Goal: Task Accomplishment & Management: Use online tool/utility

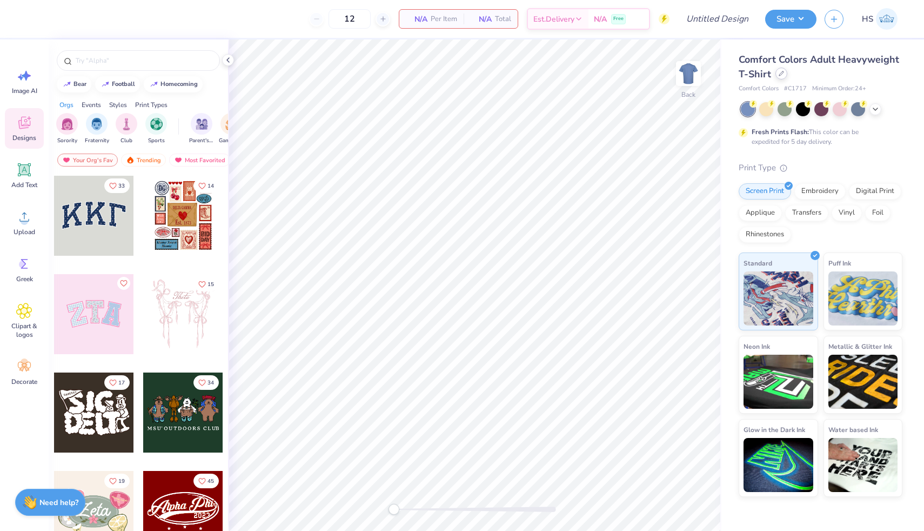
click at [783, 77] on div at bounding box center [781, 74] width 12 height 12
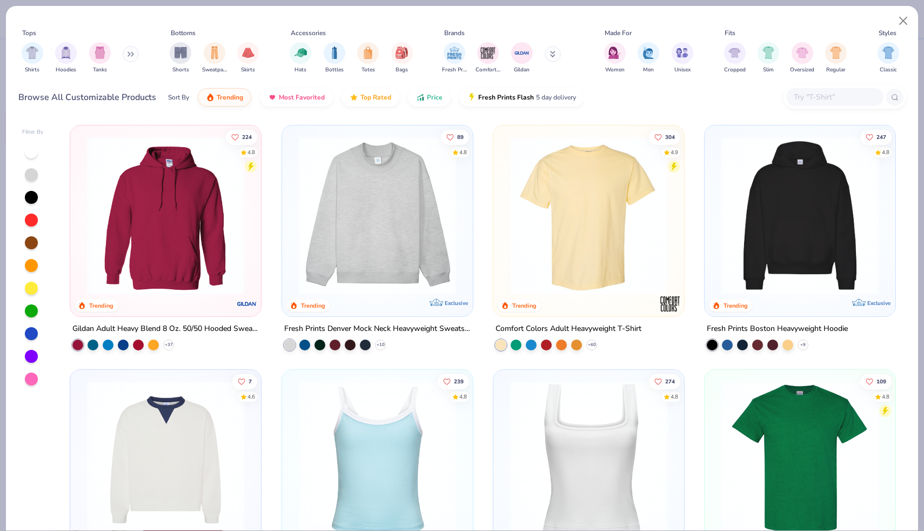
click at [133, 57] on button at bounding box center [131, 54] width 16 height 16
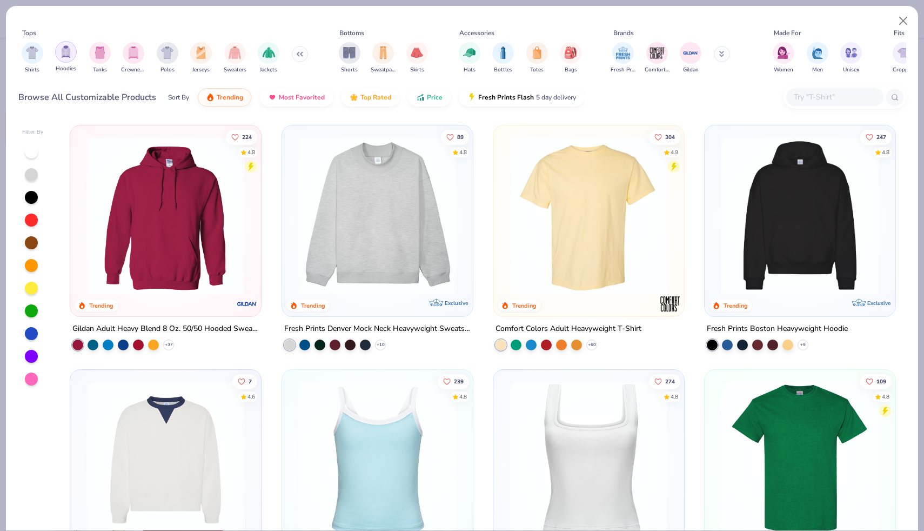
click at [74, 53] on div "filter for Hoodies" at bounding box center [66, 52] width 22 height 22
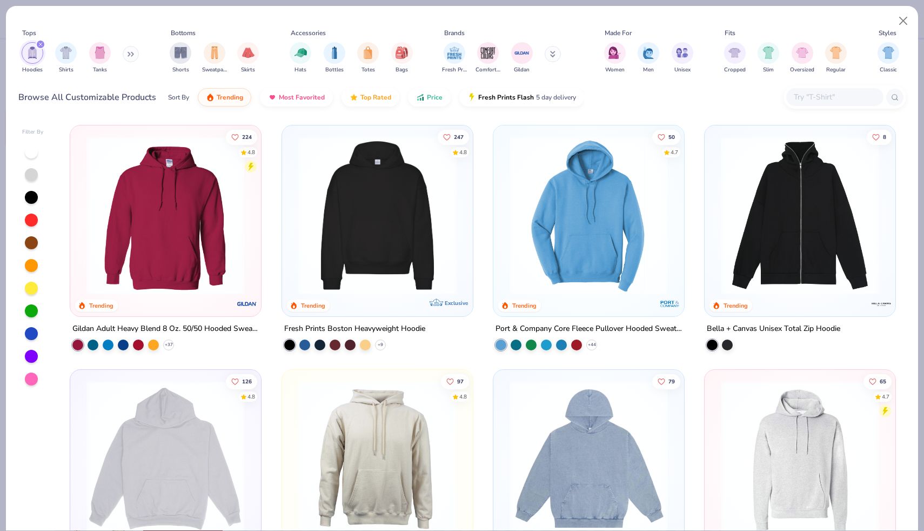
click at [212, 169] on img at bounding box center [165, 215] width 169 height 158
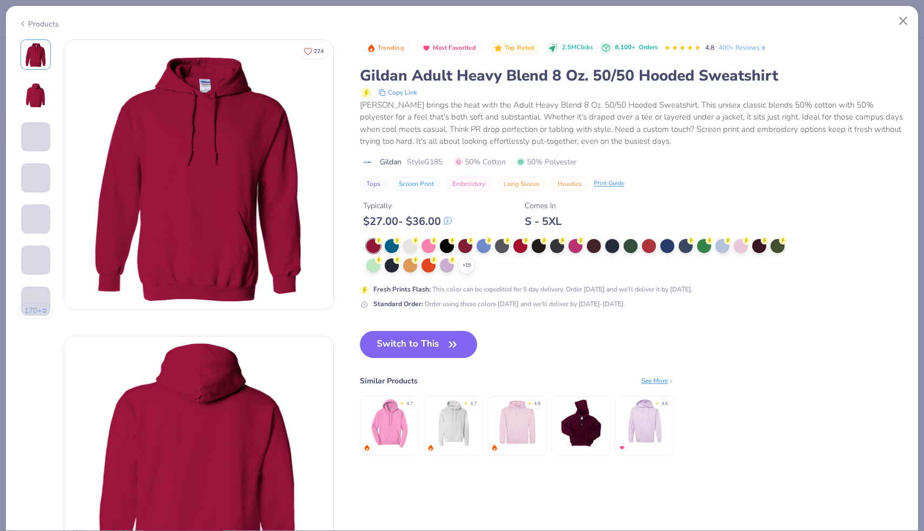
click at [44, 24] on div "Products" at bounding box center [38, 23] width 41 height 11
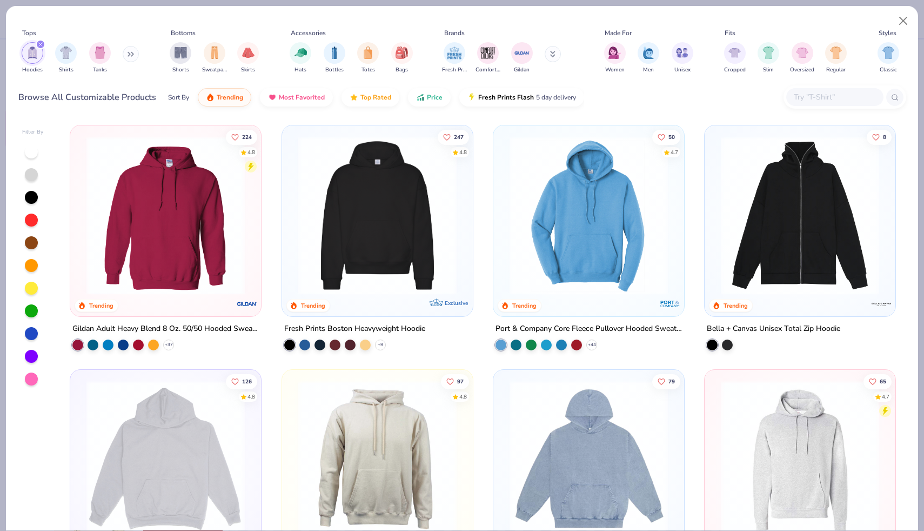
click at [327, 174] on img at bounding box center [377, 215] width 169 height 158
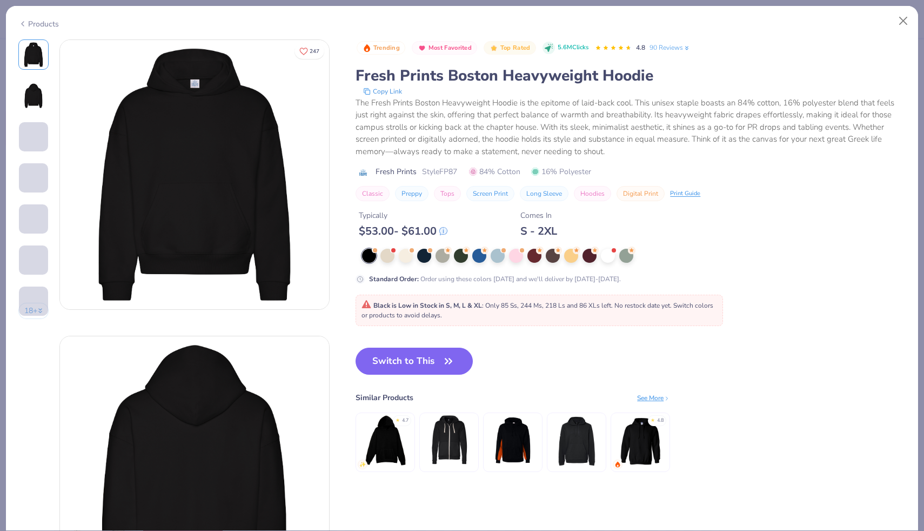
click at [35, 22] on div "Products" at bounding box center [38, 23] width 41 height 11
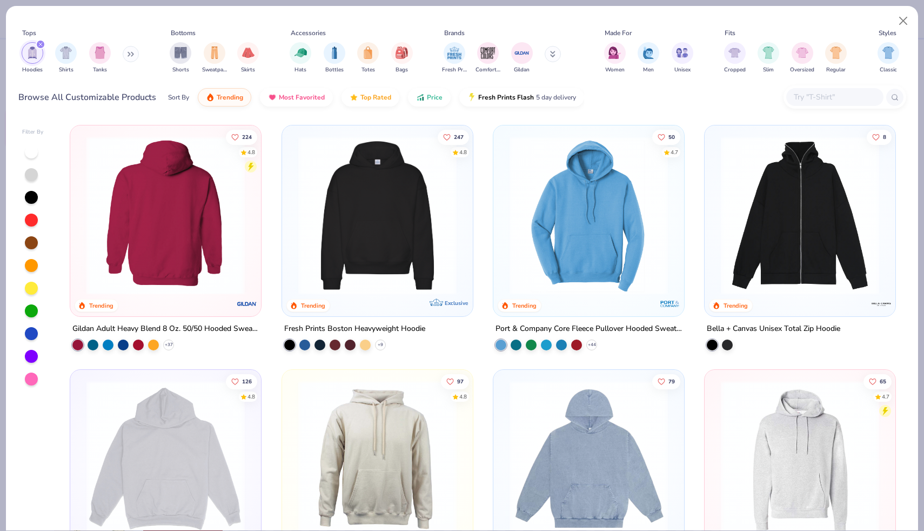
click at [185, 219] on div at bounding box center [166, 215] width 508 height 158
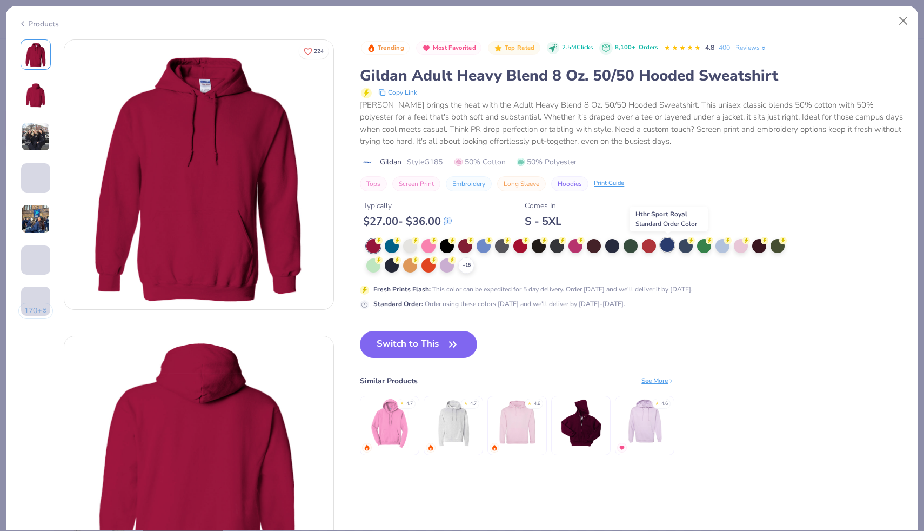
click at [672, 245] on div at bounding box center [667, 245] width 14 height 14
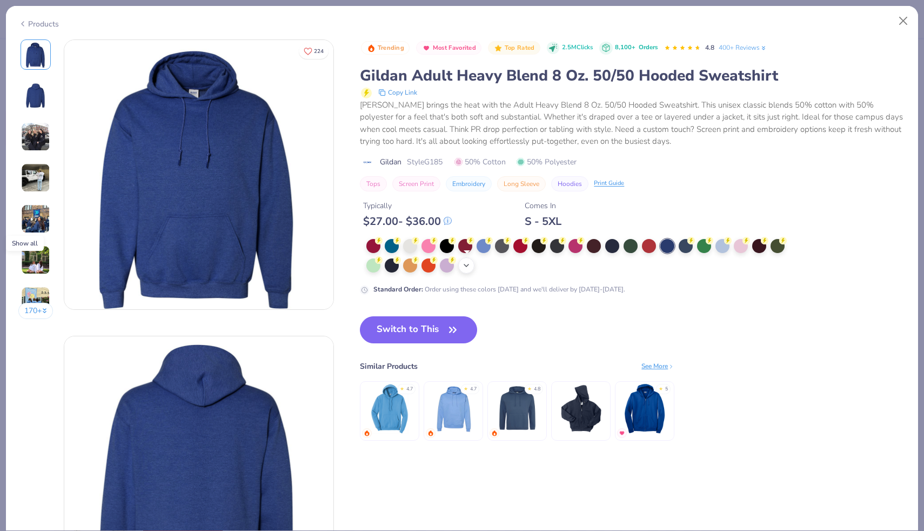
click at [469, 268] on icon at bounding box center [466, 265] width 9 height 9
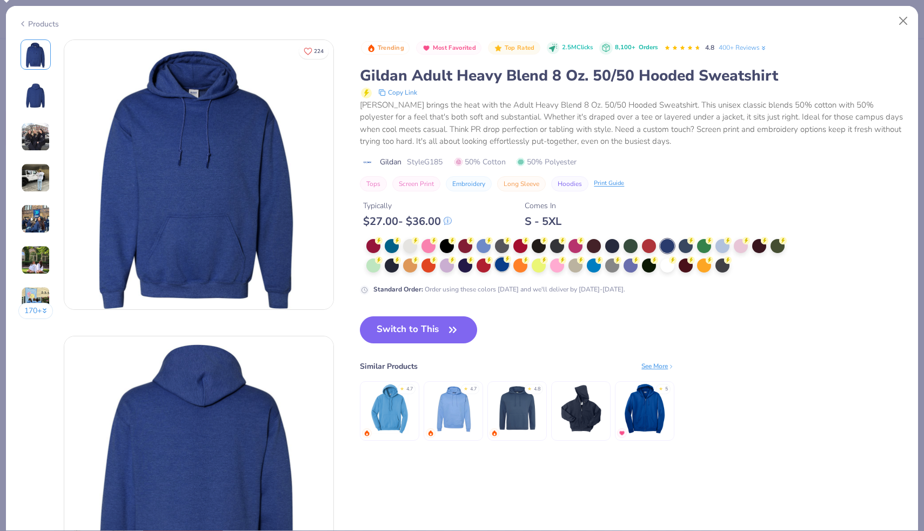
click at [501, 265] on div at bounding box center [502, 264] width 14 height 14
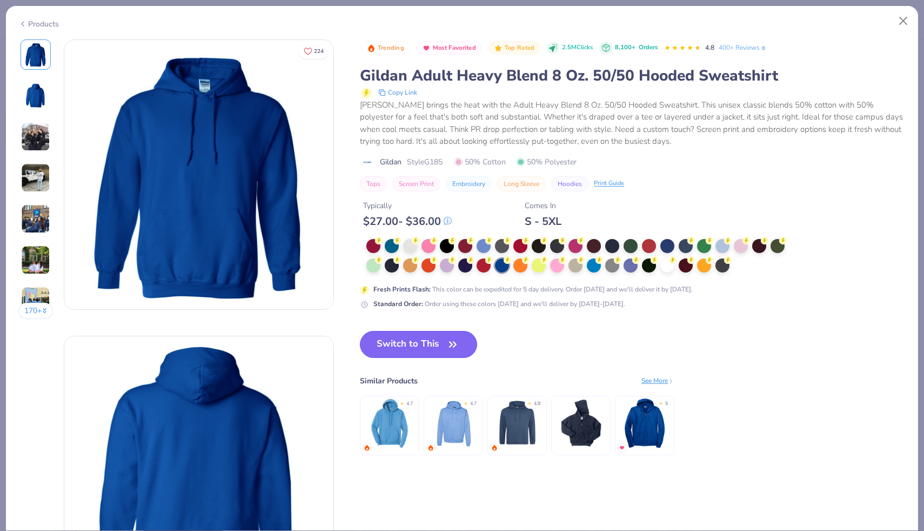
click at [410, 341] on button "Switch to This" at bounding box center [418, 344] width 117 height 27
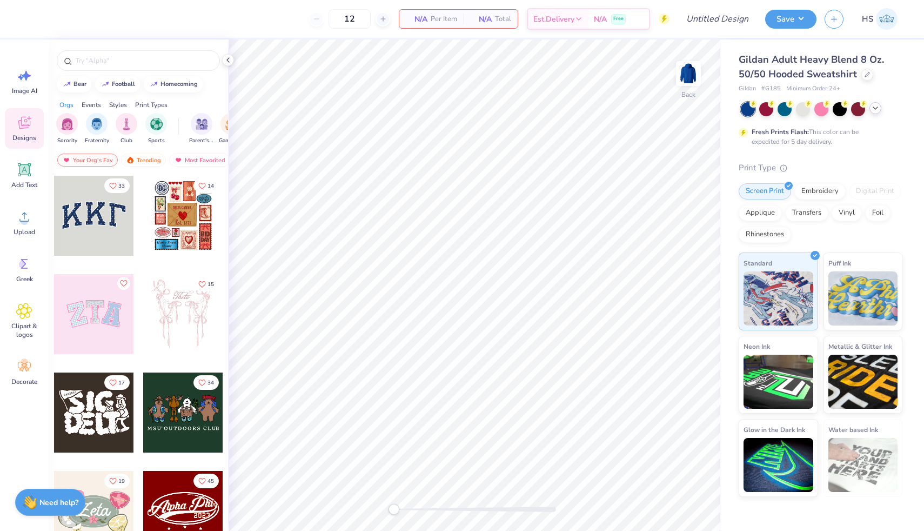
click at [876, 108] on icon at bounding box center [875, 108] width 9 height 9
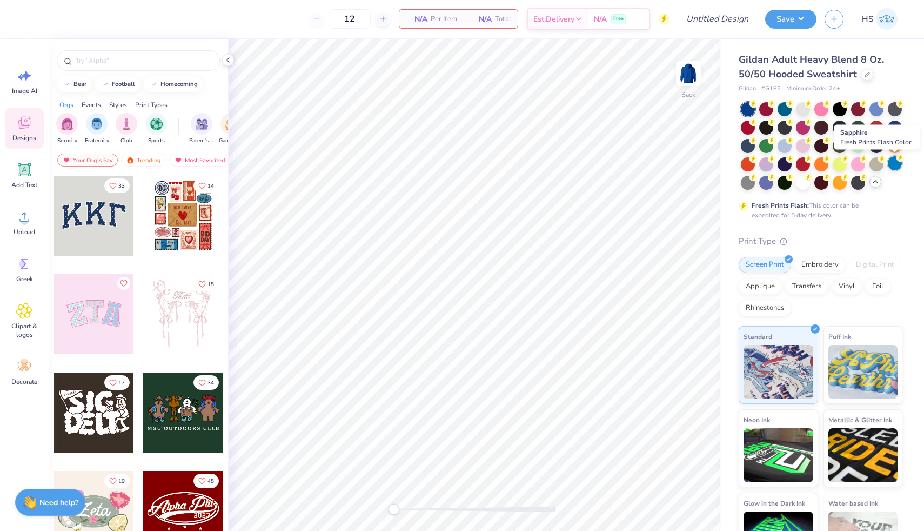
click at [893, 160] on div at bounding box center [895, 163] width 14 height 14
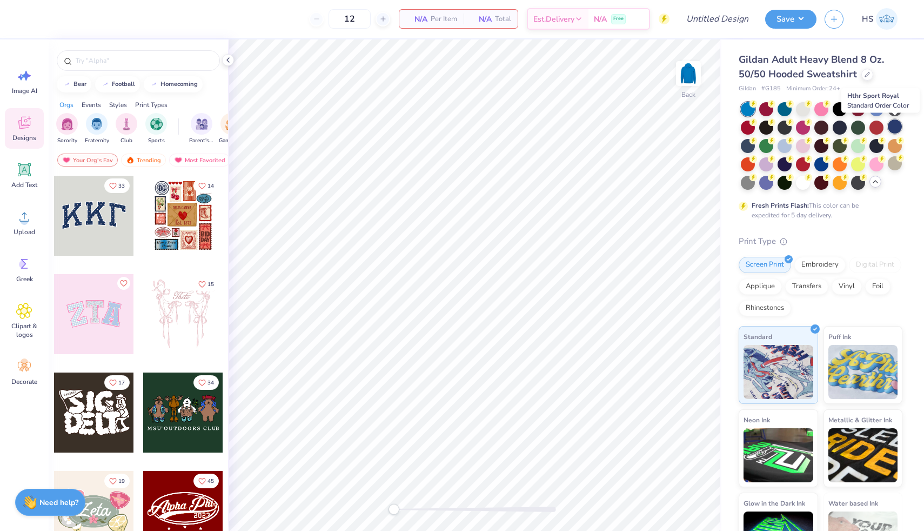
click at [896, 122] on div at bounding box center [895, 126] width 14 height 14
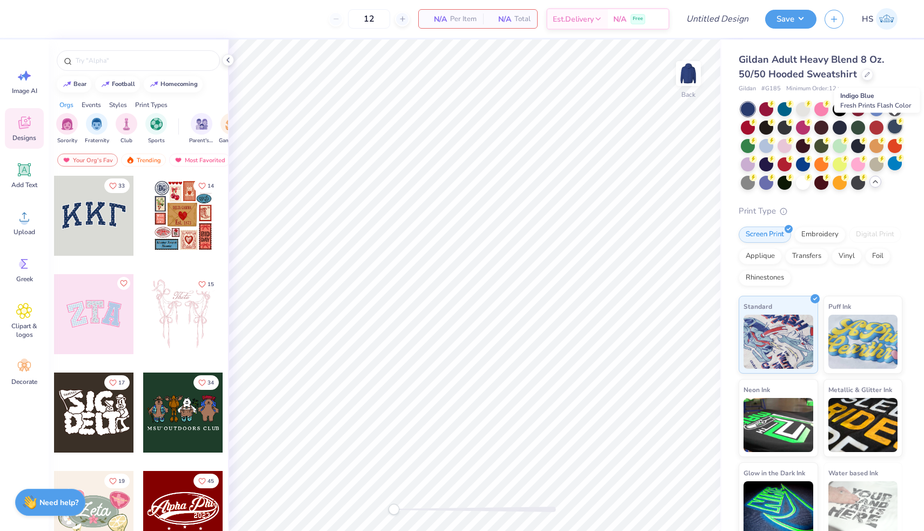
click at [896, 126] on div at bounding box center [895, 126] width 14 height 14
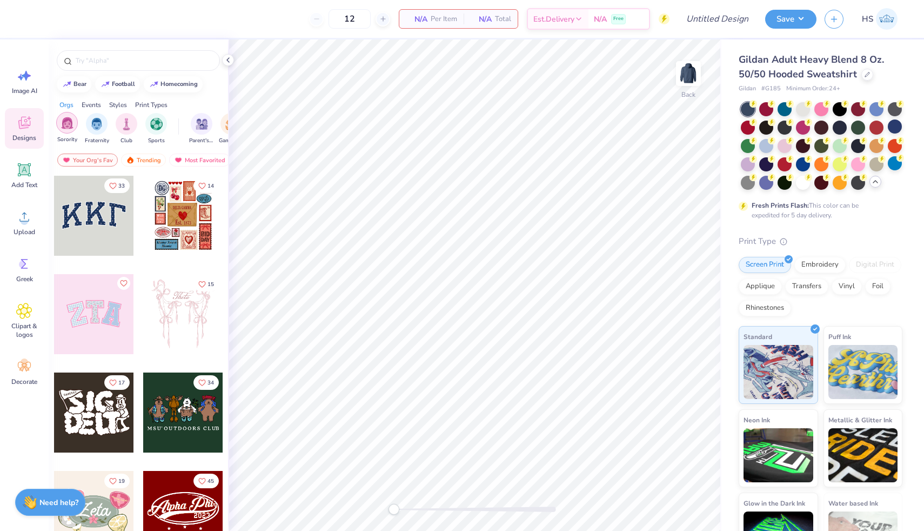
click at [61, 122] on img "filter for Sorority" at bounding box center [67, 123] width 12 height 12
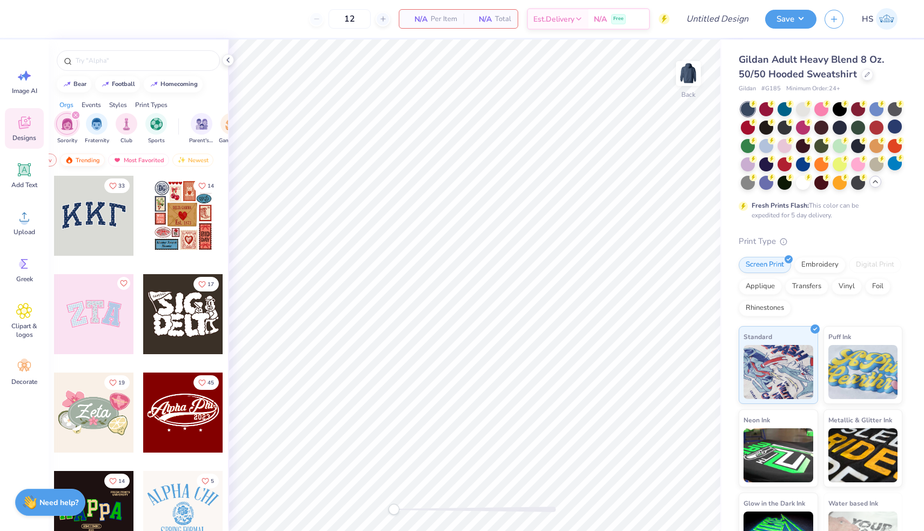
scroll to position [0, 63]
click at [152, 162] on div "Most Favorited" at bounding box center [136, 159] width 61 height 13
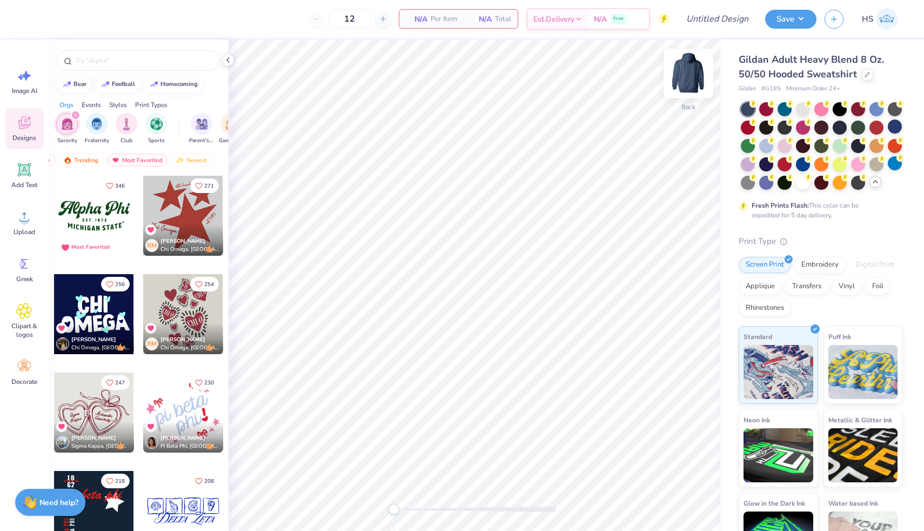
click at [695, 72] on img at bounding box center [688, 73] width 43 height 43
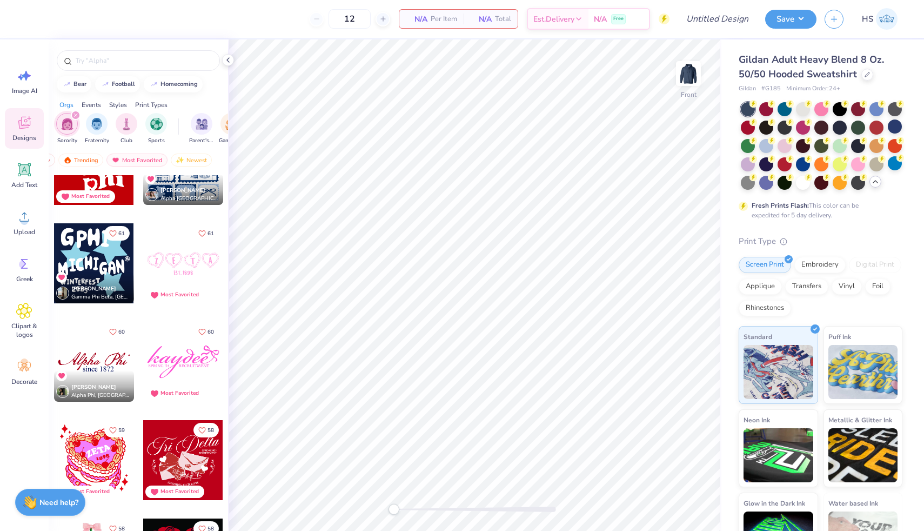
scroll to position [3102, 0]
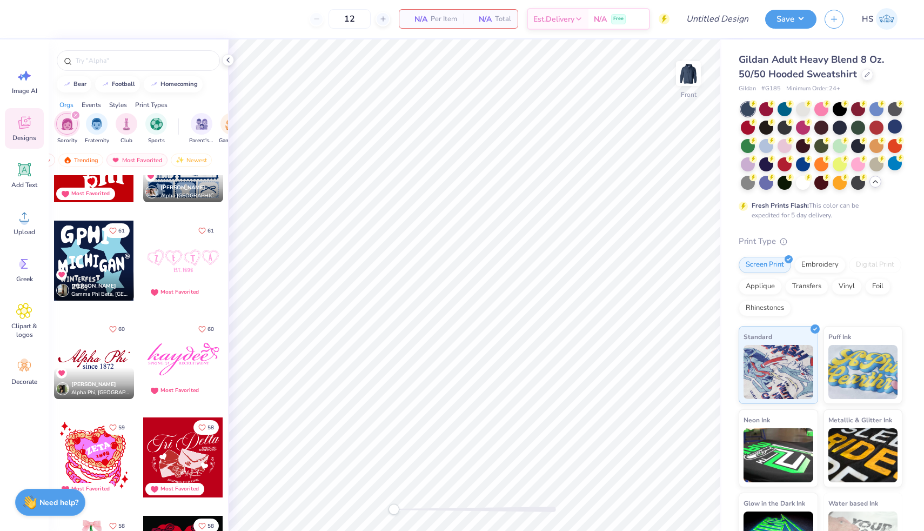
click at [105, 268] on div at bounding box center [94, 260] width 80 height 80
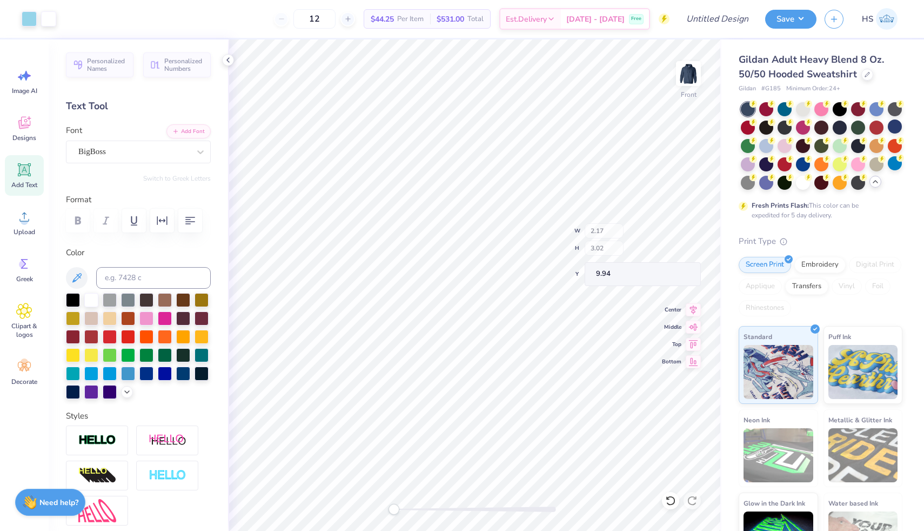
type input "2.17"
type input "3.02"
type input "9.94"
type textarea "O"
type input "1.74"
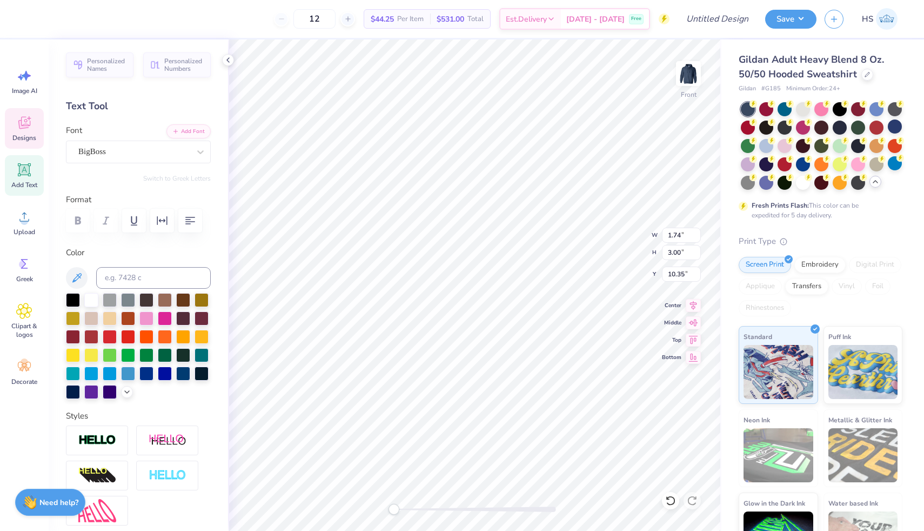
type input "3.00"
type input "10.35"
type textarea "M"
type input "2.07"
type input "3.01"
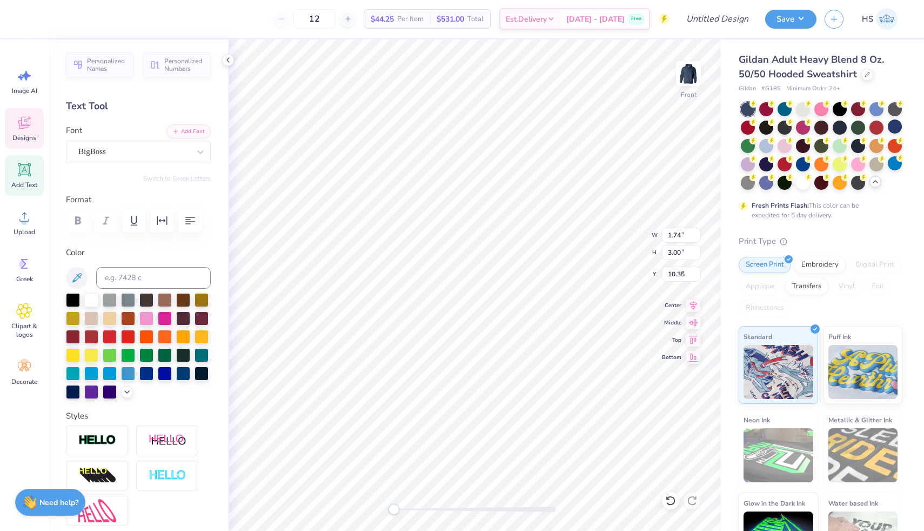
type input "9.99"
type textarea "W"
type textarea "E"
type input "1.55"
type input "2.89"
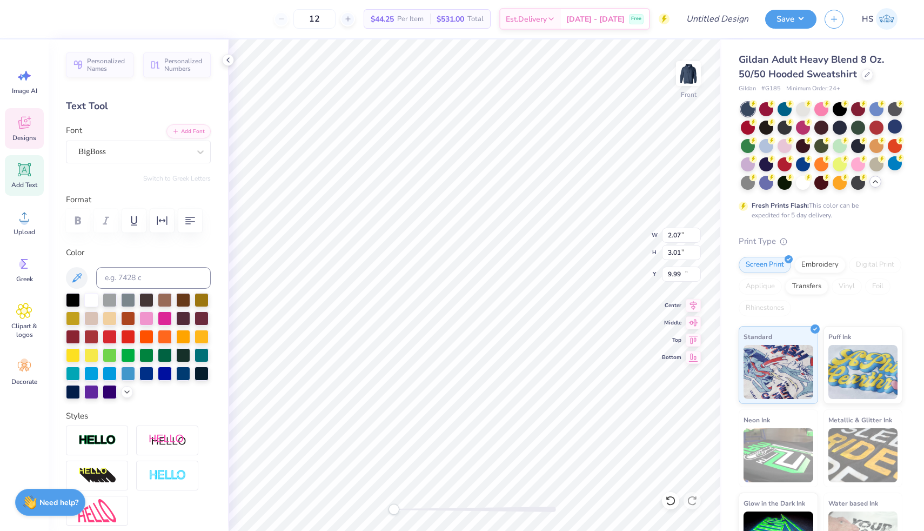
type input "10.28"
type textarea "G"
type input "9.98"
type textarea "A"
type input "1.35"
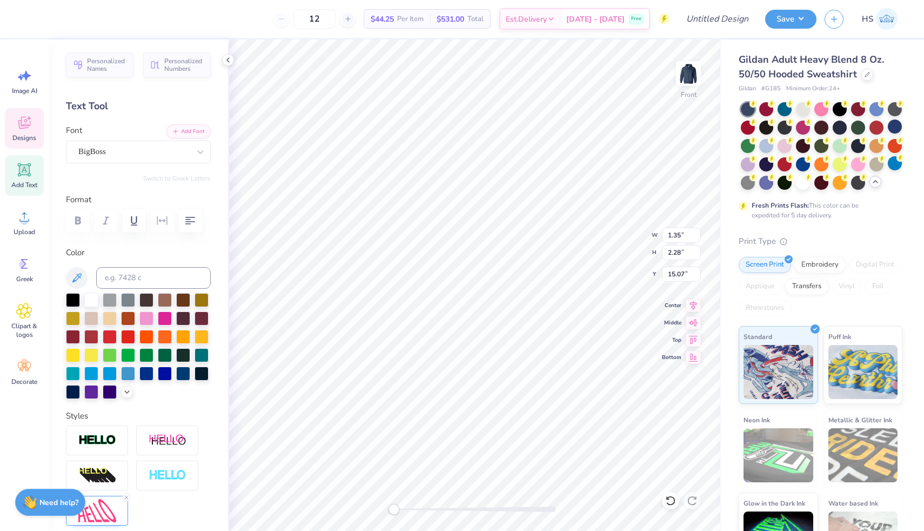
type input "2.28"
type input "15.07"
type input "1.70"
type input "2.43"
type input "15.73"
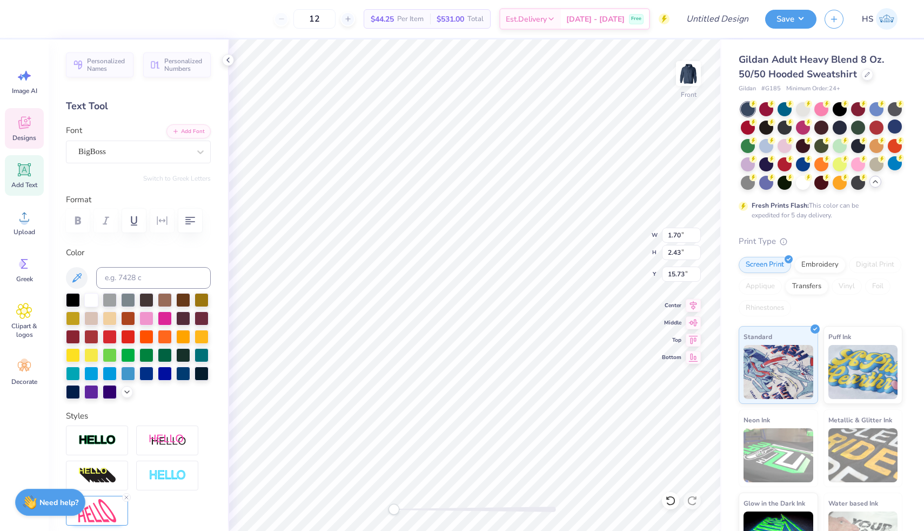
type textarea "P"
type input "1.16"
type input "2.26"
type input "15.17"
type textarea "H"
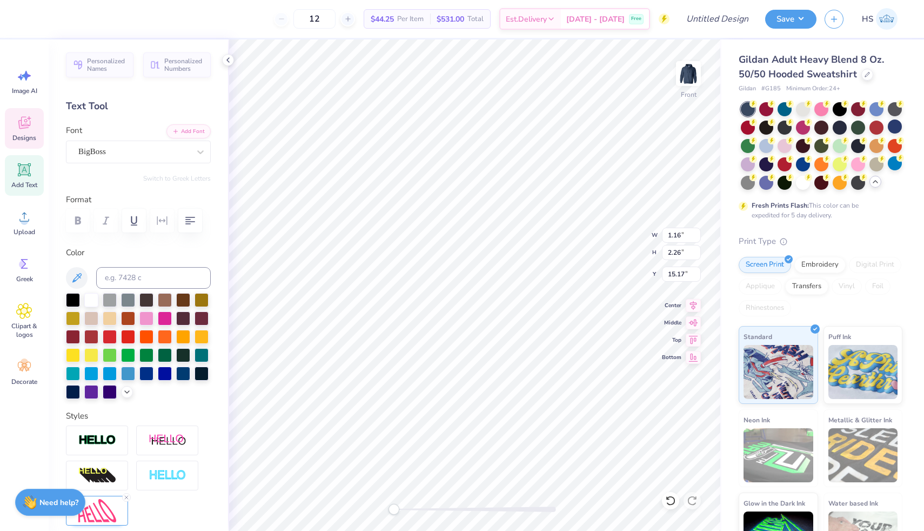
type input "1.35"
type input "2.28"
type input "15.07"
type textarea "I"
type input "1.30"
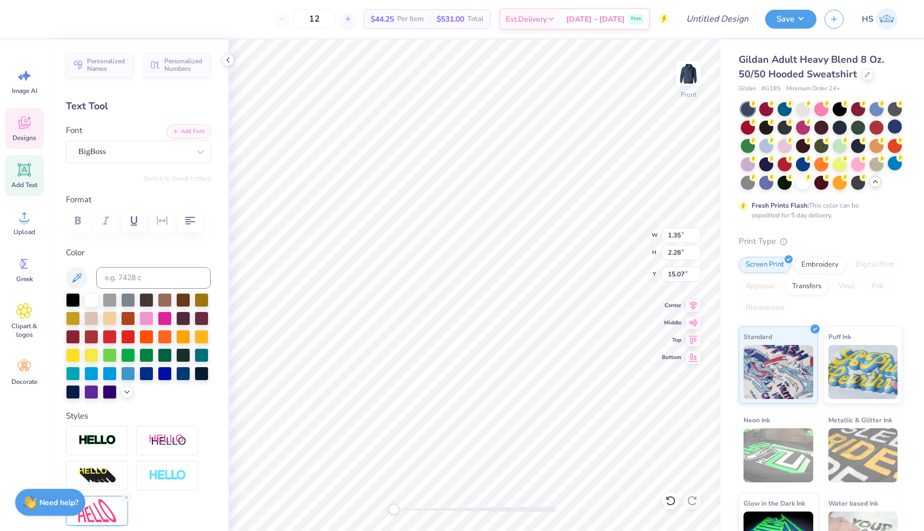
type input "2.27"
type input "14.77"
type textarea "A"
type input "0.96"
type input "2.22"
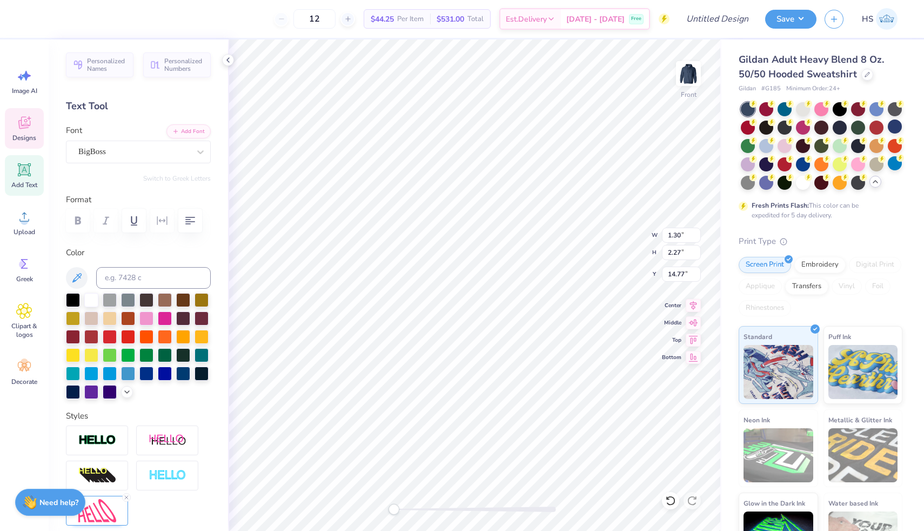
type input "14.95"
type textarea "L"
type input "1.29"
type input "2.23"
type input "15.75"
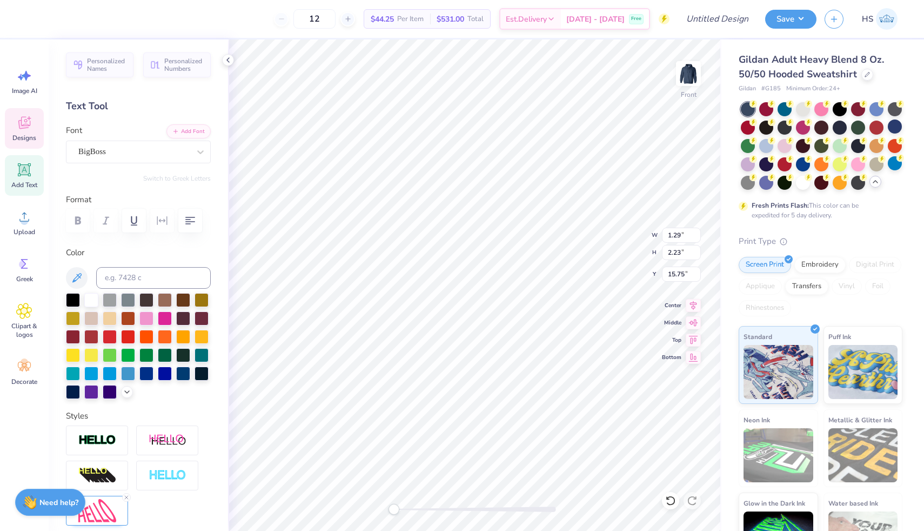
type textarea "P"
type input "1.26"
type input "15.64"
type textarea "H"
type textarea "A"
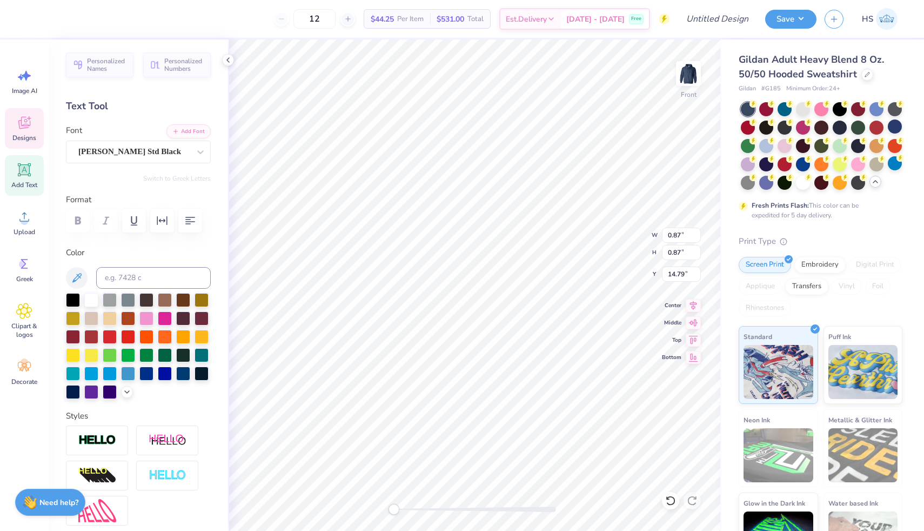
type input "0.87"
type input "14.79"
type input "2.18"
type input "2.91"
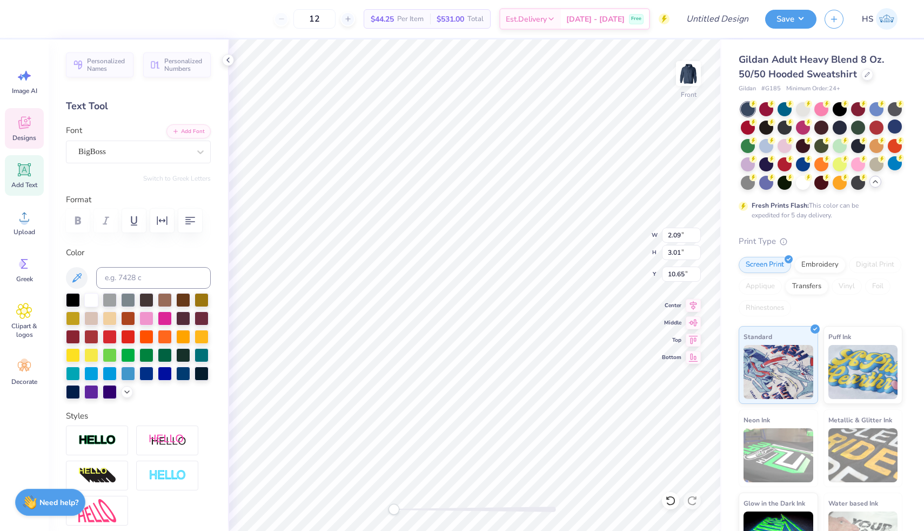
type input "10.30"
type input "1.57"
type input "3.04"
type input "9.98"
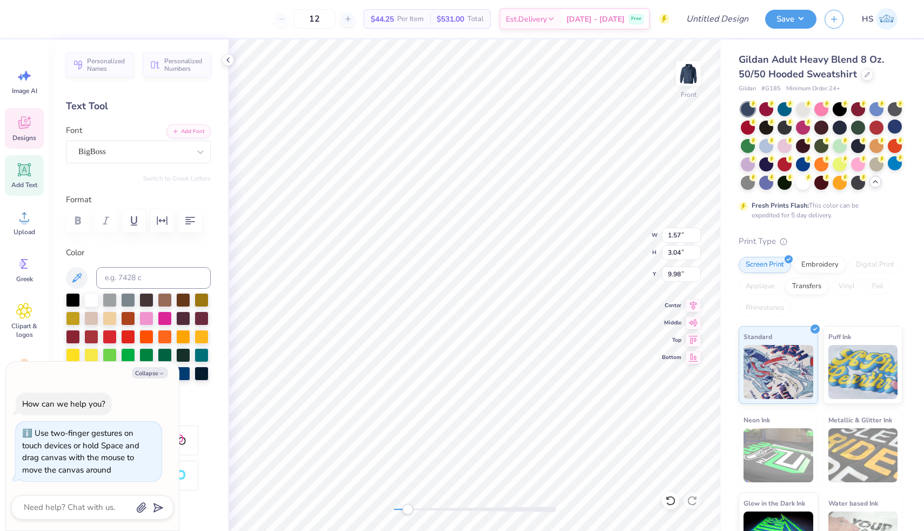
drag, startPoint x: 397, startPoint y: 509, endPoint x: 407, endPoint y: 509, distance: 10.8
click at [407, 509] on div "Accessibility label" at bounding box center [407, 509] width 11 height 11
type textarea "x"
type input "2.09"
type input "3.01"
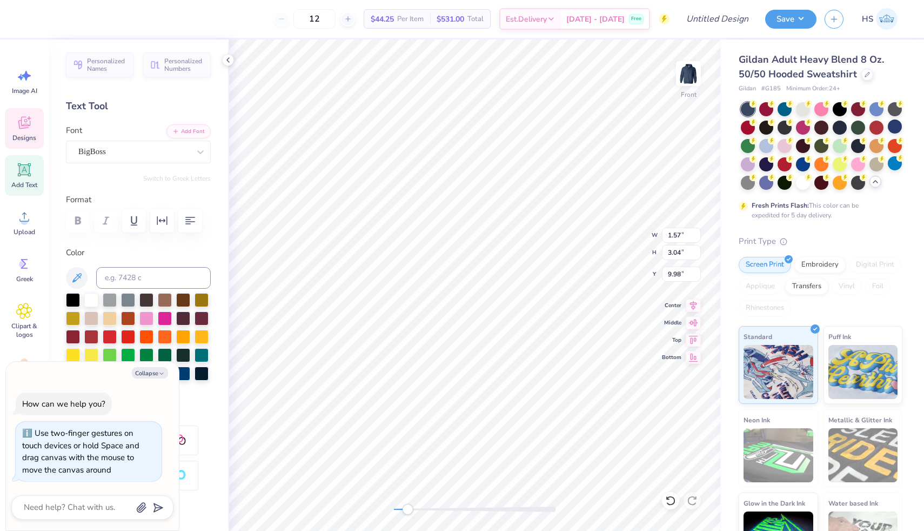
type input "10.65"
type textarea "x"
type input "2.64"
type input "10.35"
type textarea "x"
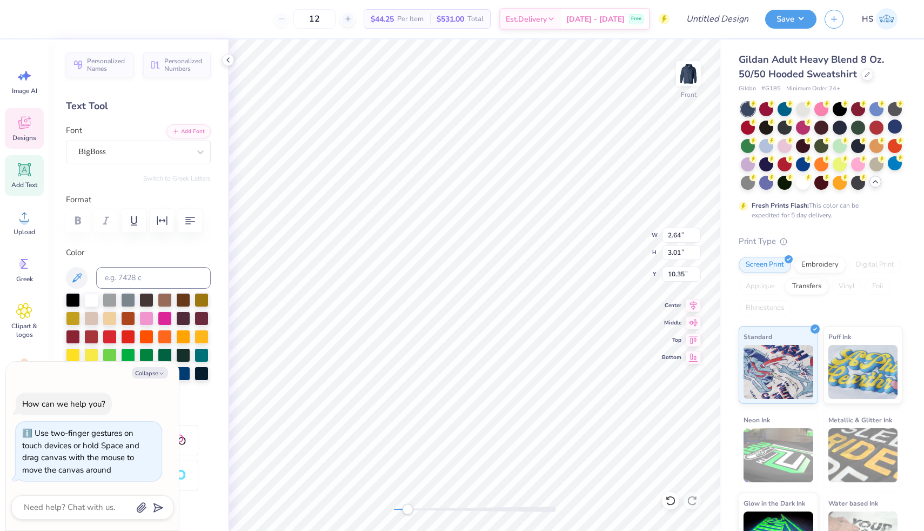
type input "2.11"
type input "3.00"
type input "9.98"
type textarea "x"
type input "1.64"
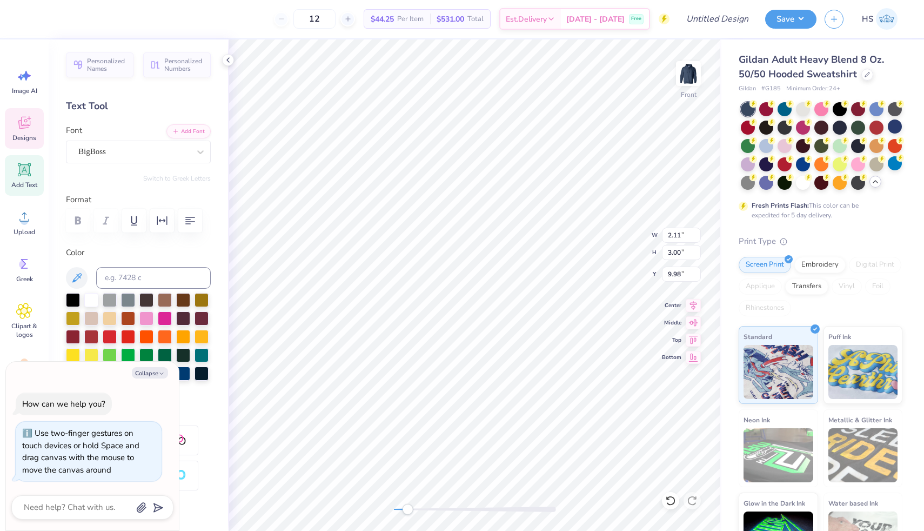
type input "2.37"
type input "15.78"
type textarea "x"
type input "1.57"
type input "2.29"
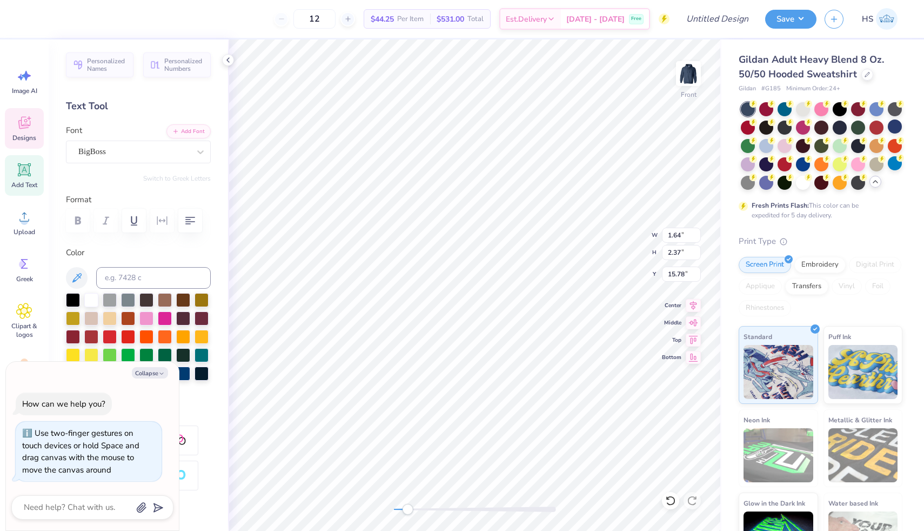
type input "15.15"
type textarea "x"
type input "1.39"
type input "2.26"
type input "15.09"
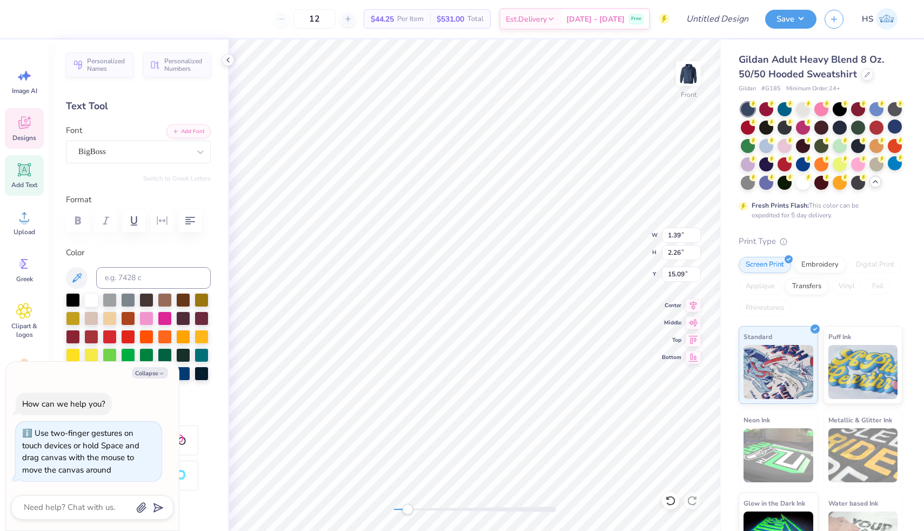
type textarea "x"
type input "1.42"
type input "2.39"
type input "15.34"
type textarea "x"
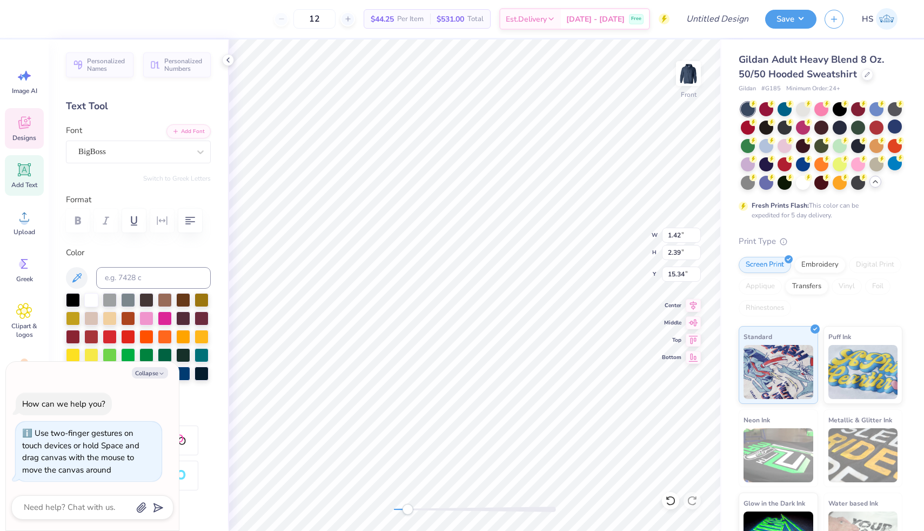
type input "1.28"
type input "2.25"
type input "15.63"
type textarea "x"
type input "1.29"
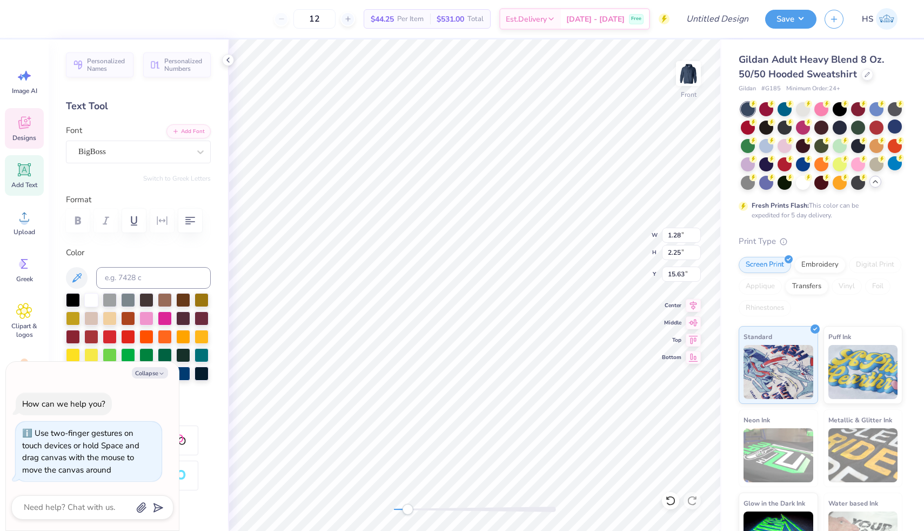
type input "2.22"
type input "15.74"
type textarea "x"
type input "0.81"
type input "2.24"
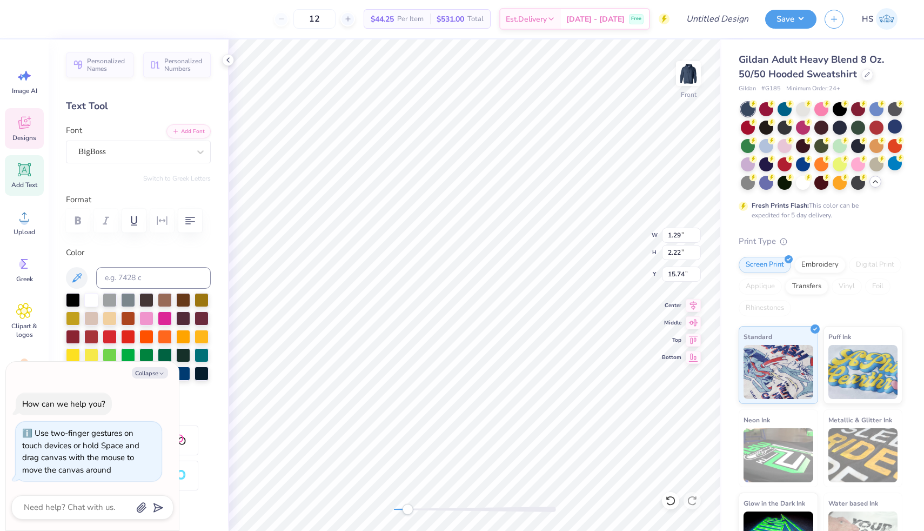
type input "14.94"
type textarea "x"
type input "1.31"
type input "2.26"
type input "14.78"
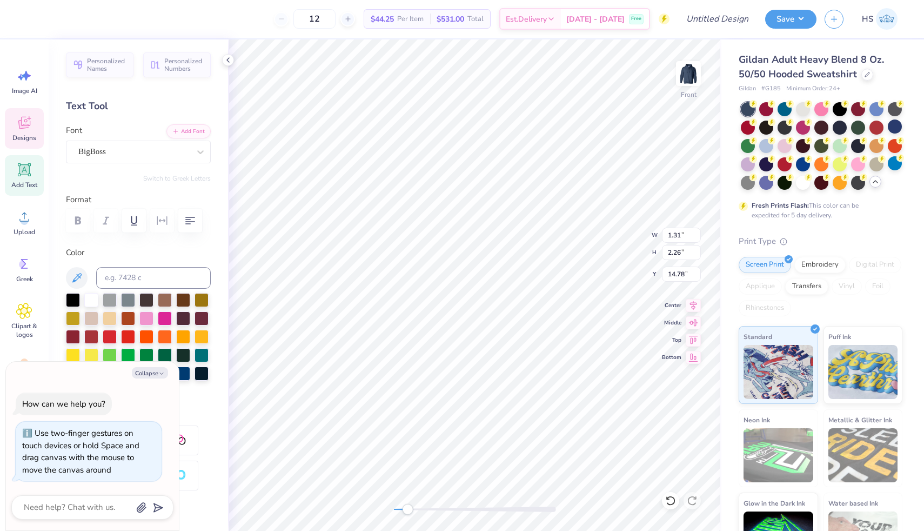
type textarea "x"
type input "1.64"
type input "2.37"
type input "15.74"
type textarea "x"
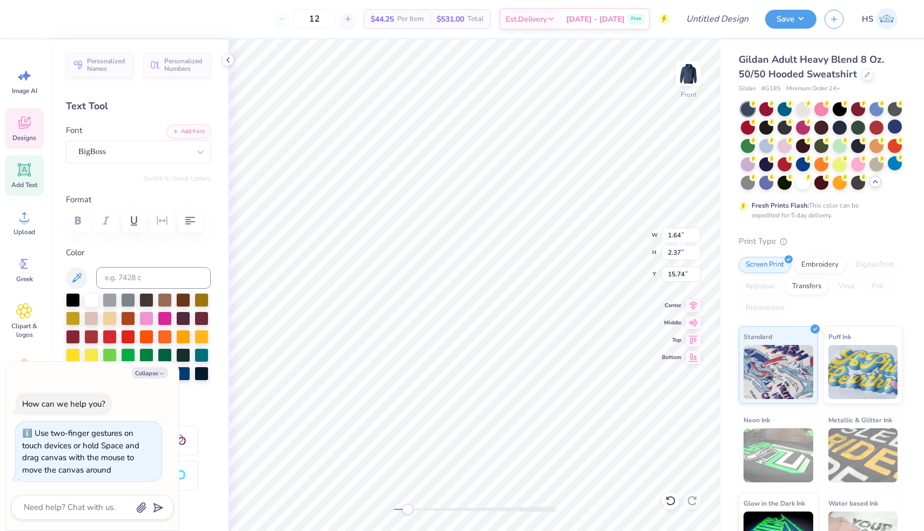
type input "1.57"
type input "2.29"
type input "15.09"
type textarea "x"
type input "1.39"
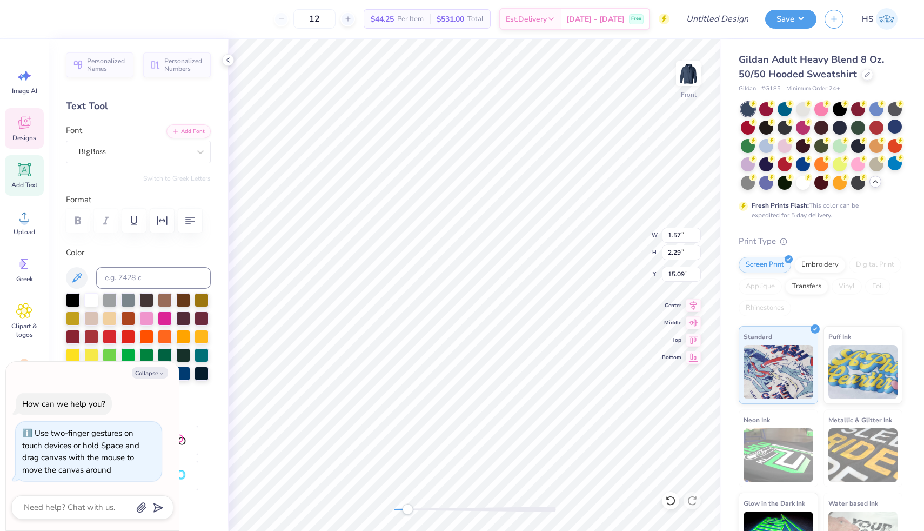
type input "2.26"
type input "15.40"
type textarea "x"
type input "1.57"
type input "2.29"
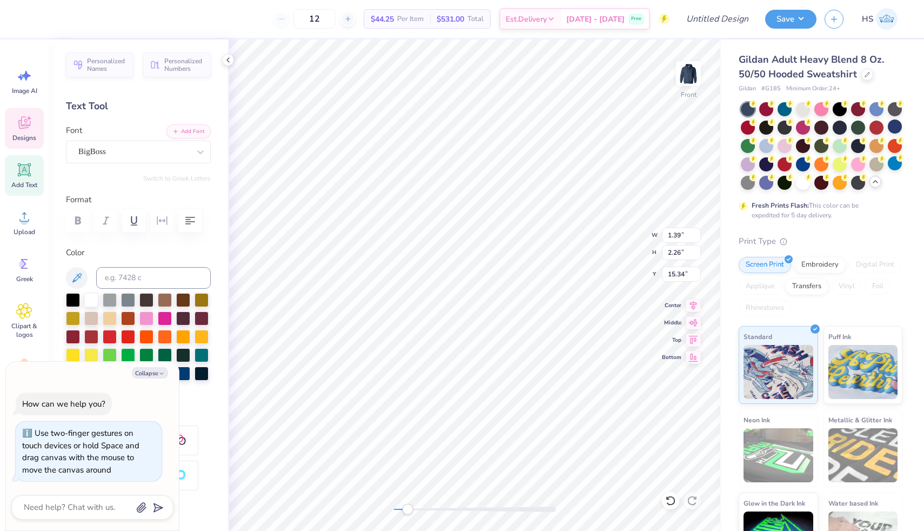
type input "14.85"
type textarea "x"
type input "0.81"
type input "2.24"
type input "14.88"
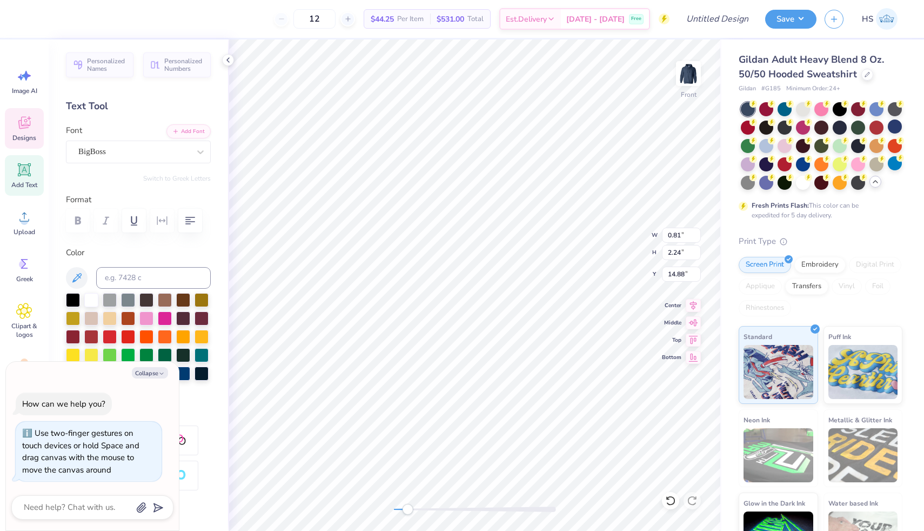
type textarea "x"
type input "1.31"
type input "2.26"
type input "15.30"
type textarea "x"
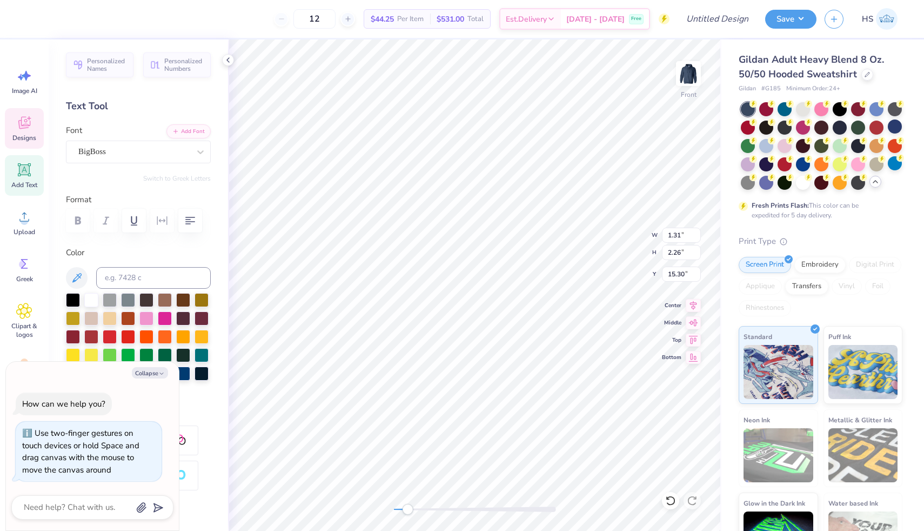
type input "0.81"
type input "2.24"
type input "14.88"
drag, startPoint x: 406, startPoint y: 508, endPoint x: 433, endPoint y: 506, distance: 27.1
click at [434, 506] on div "Accessibility label" at bounding box center [433, 509] width 11 height 11
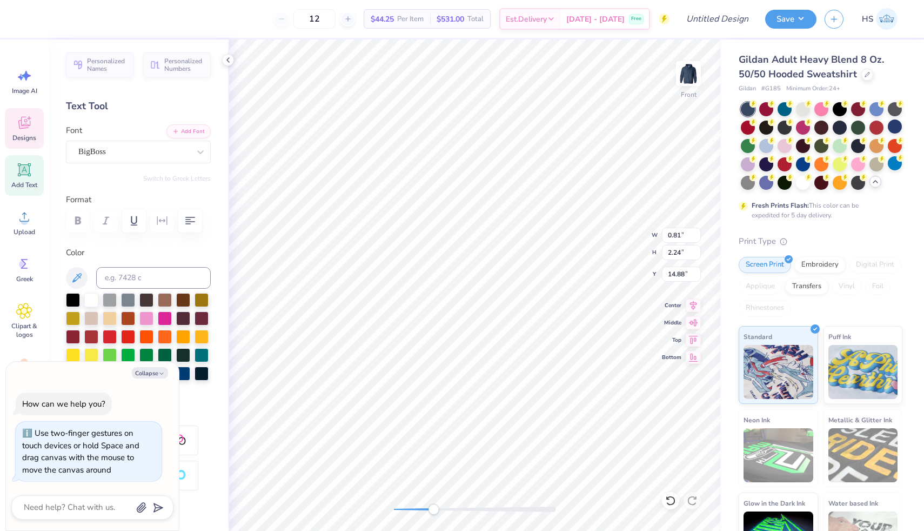
type textarea "x"
type input "0.85"
type input "2.34"
drag, startPoint x: 429, startPoint y: 507, endPoint x: 403, endPoint y: 504, distance: 26.7
click at [403, 504] on div "Accessibility label" at bounding box center [402, 509] width 11 height 11
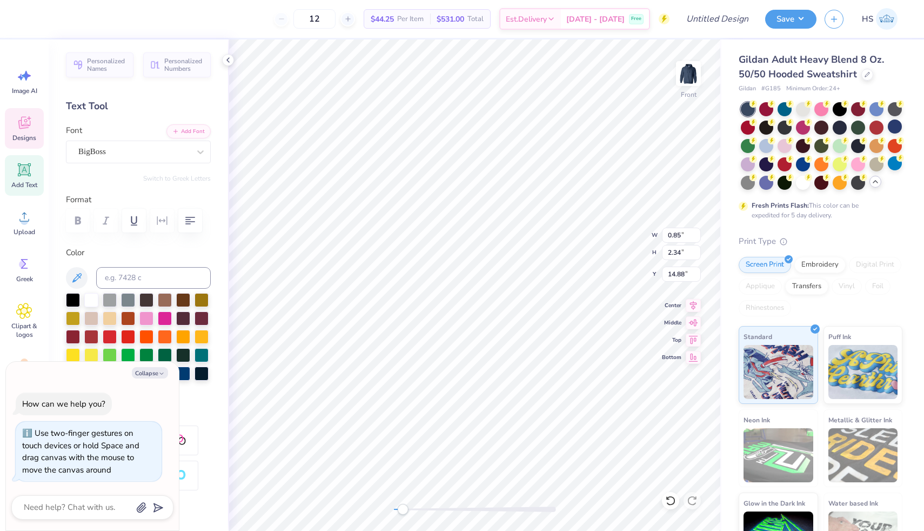
type textarea "x"
type input "0.58"
type input "0.92"
type input "18.59"
type textarea "x"
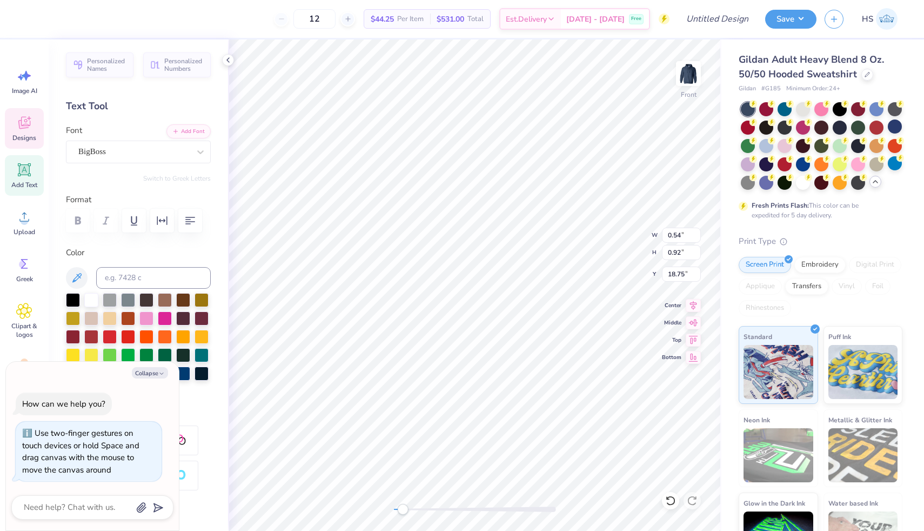
type textarea "x"
type textarea "L"
type textarea "x"
type input "0.58"
type input "18.59"
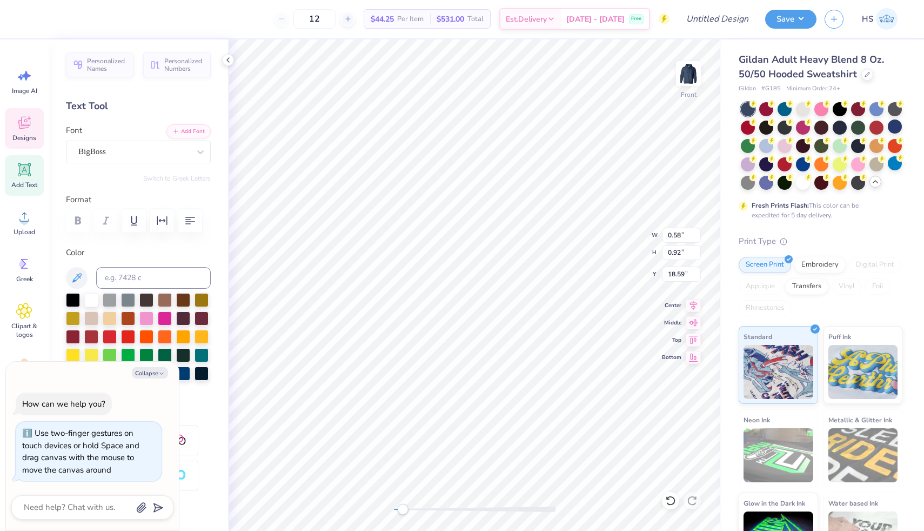
type textarea "x"
type textarea "L"
type textarea "x"
type input "0.49"
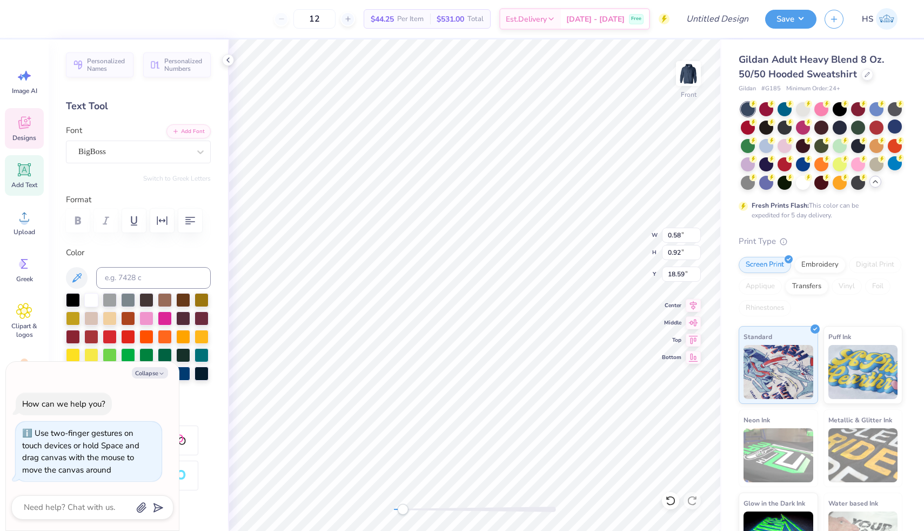
type input "18.83"
type textarea "x"
type textarea "A"
type textarea "x"
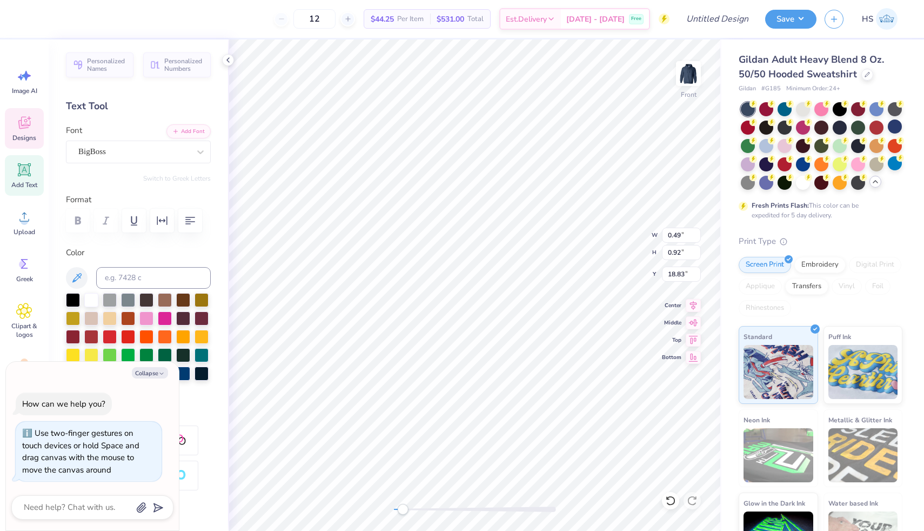
type input "0.73"
type input "18.50"
type textarea "x"
type textarea "F"
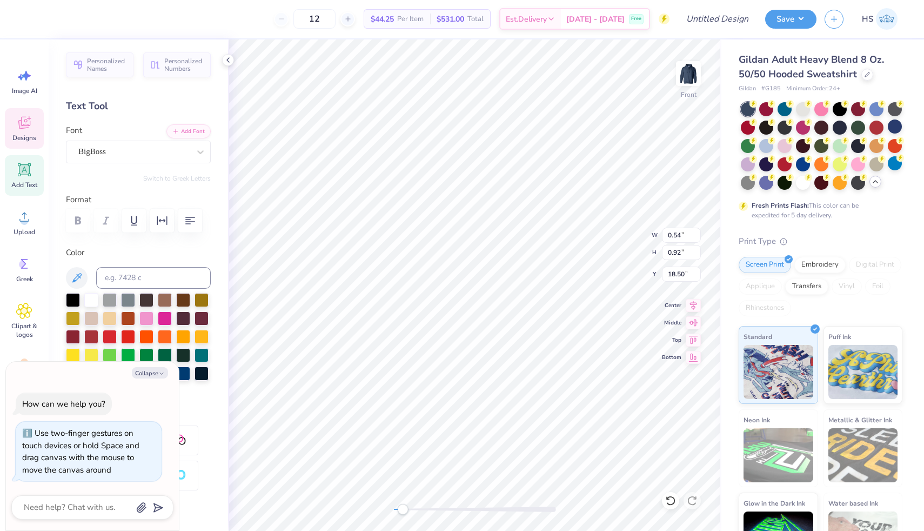
type textarea "x"
type input "0.64"
type input "18.83"
type textarea "x"
type input "0.54"
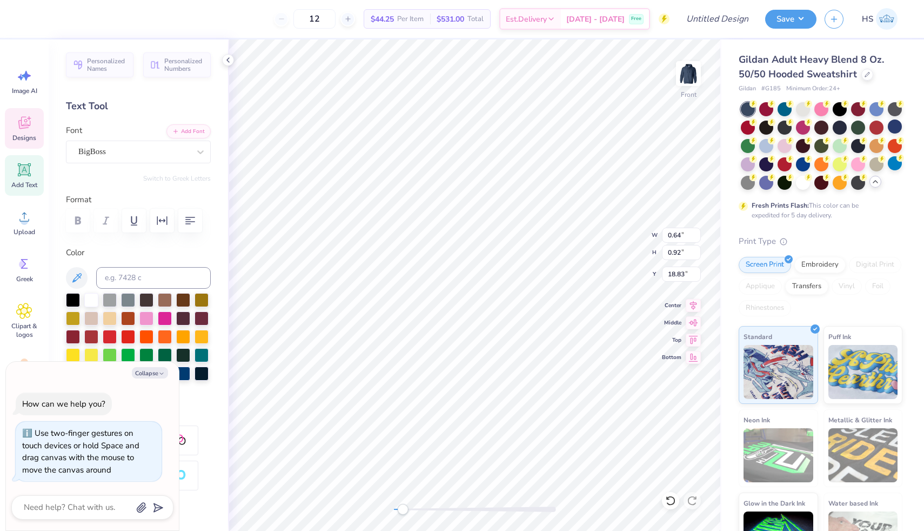
type input "18.82"
type textarea "x"
type input "0.64"
type input "18.37"
drag, startPoint x: 405, startPoint y: 509, endPoint x: 411, endPoint y: 509, distance: 5.9
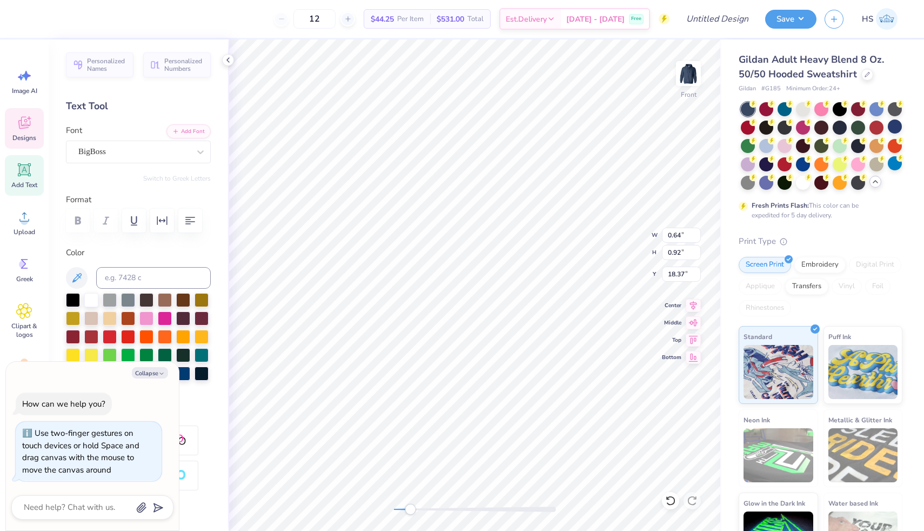
click at [411, 509] on div "Accessibility label" at bounding box center [410, 509] width 11 height 11
type textarea "x"
type input "0.54"
type input "0.91"
type input "18.60"
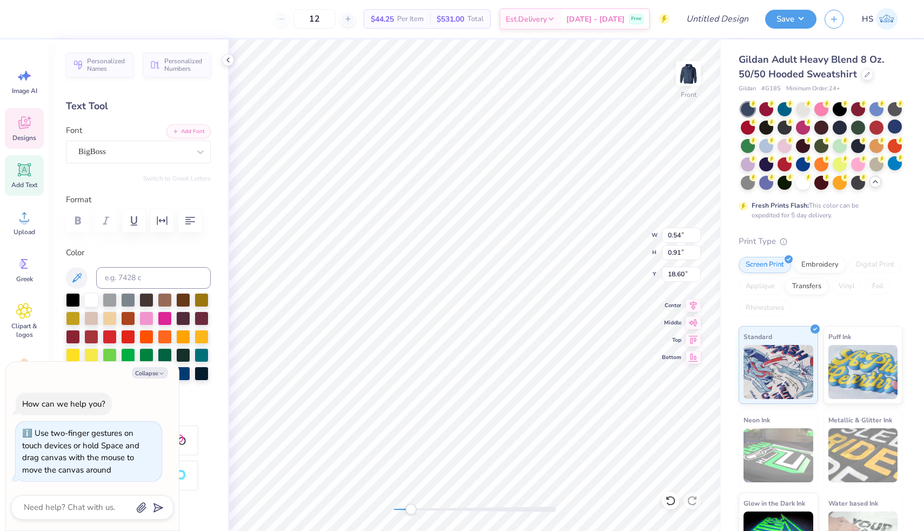
type textarea "x"
type input "0.64"
type input "0.92"
type input "18.37"
type textarea "x"
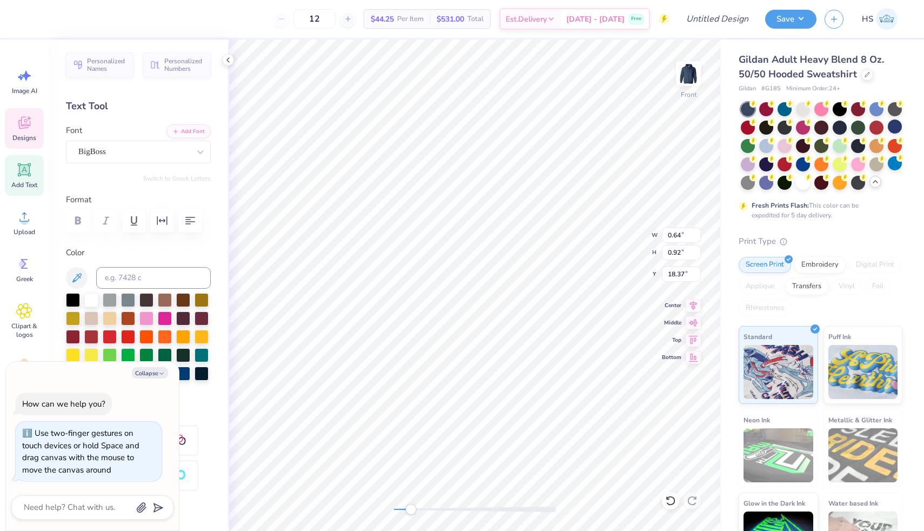
type input "0.54"
type input "18.60"
type textarea "x"
type input "0.91"
type textarea "x"
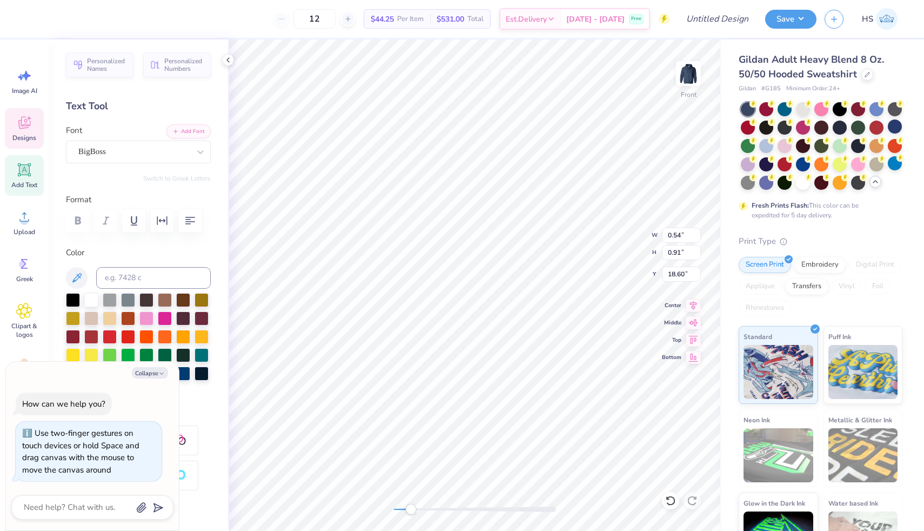
type input "18.83"
type textarea "x"
type input "0.55"
type input "0.93"
type input "20.23"
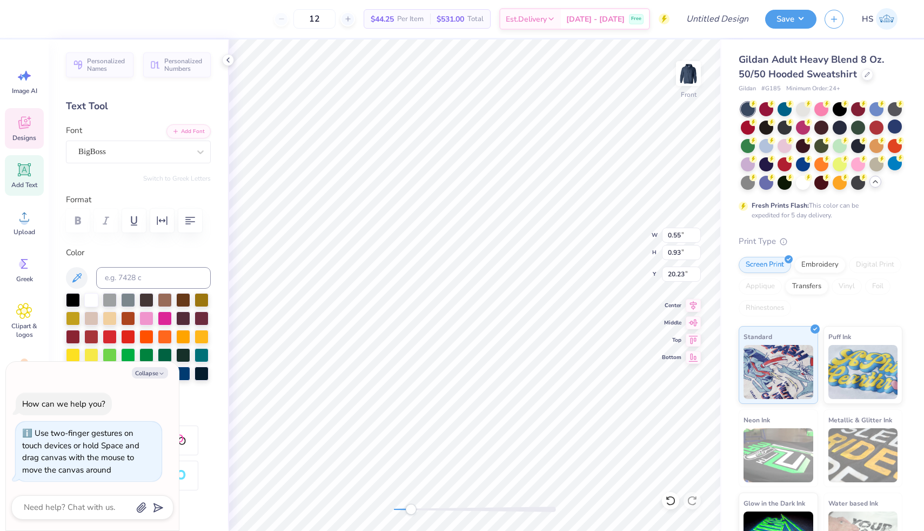
type textarea "x"
type input "0.59"
type input "0.92"
type input "19.94"
type textarea "x"
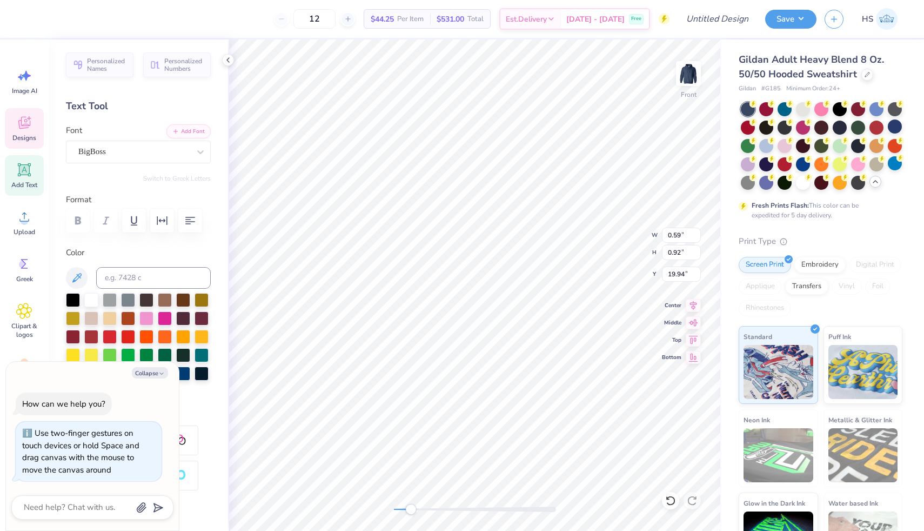
type input "0.91"
type input "19.93"
type textarea "x"
type input "0.92"
type input "19.73"
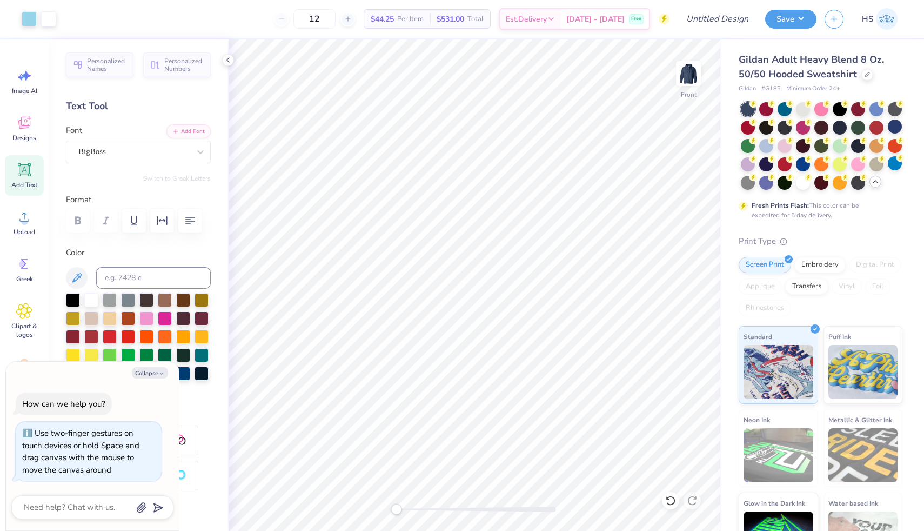
drag, startPoint x: 410, startPoint y: 507, endPoint x: 393, endPoint y: 505, distance: 16.9
click at [394, 505] on div "Accessibility label" at bounding box center [396, 509] width 11 height 11
click at [507, 410] on li "Group" at bounding box center [519, 411] width 85 height 21
click at [689, 299] on icon at bounding box center [693, 303] width 15 height 13
click at [690, 67] on img at bounding box center [688, 73] width 43 height 43
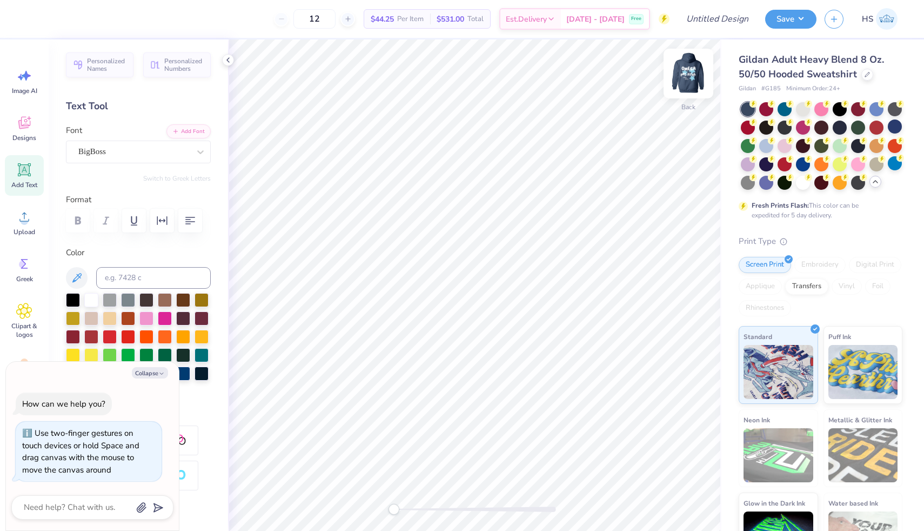
click at [694, 77] on img at bounding box center [688, 73] width 43 height 43
click at [28, 80] on icon at bounding box center [24, 76] width 16 height 16
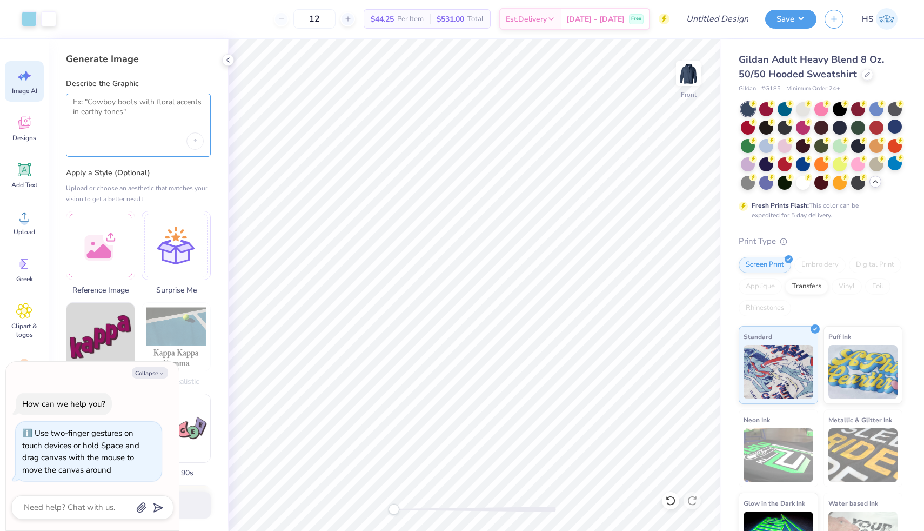
click at [129, 114] on textarea at bounding box center [138, 110] width 131 height 27
click at [110, 242] on div at bounding box center [100, 243] width 69 height 69
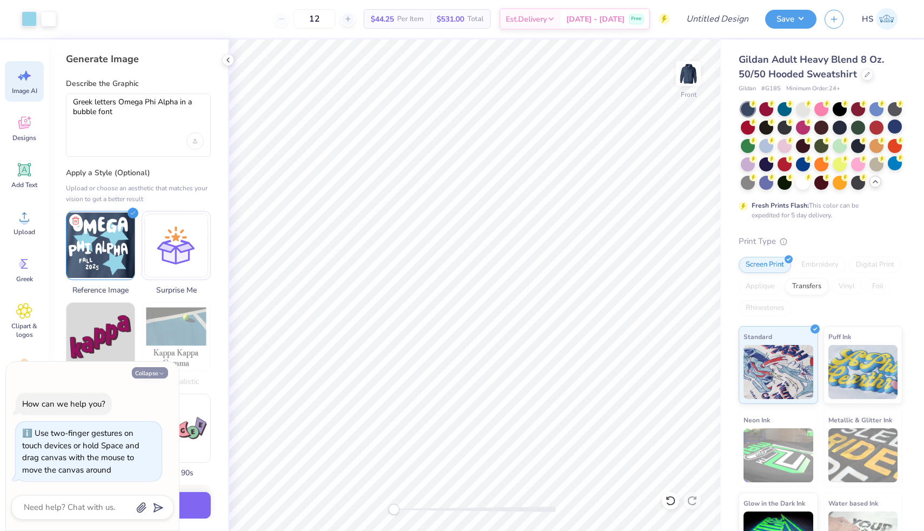
click at [147, 370] on button "Collapse" at bounding box center [150, 372] width 36 height 11
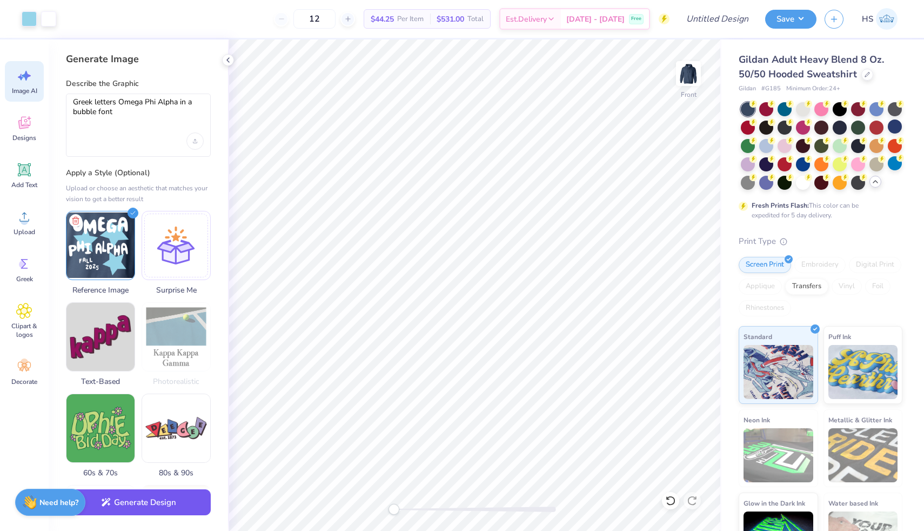
click at [136, 507] on button "Generate Design" at bounding box center [138, 502] width 145 height 26
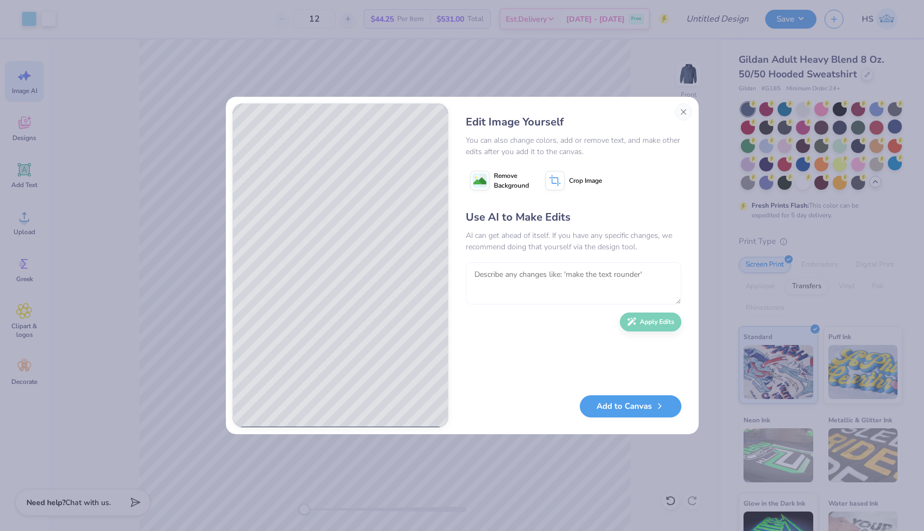
click at [558, 285] on textarea at bounding box center [574, 283] width 216 height 42
click at [495, 286] on textarea "Same font as the refrence image, but only the Greek letters. not the words" at bounding box center [574, 283] width 216 height 42
click at [634, 320] on icon "button" at bounding box center [634, 320] width 3 height 3
click at [680, 108] on button "Close" at bounding box center [683, 111] width 17 height 17
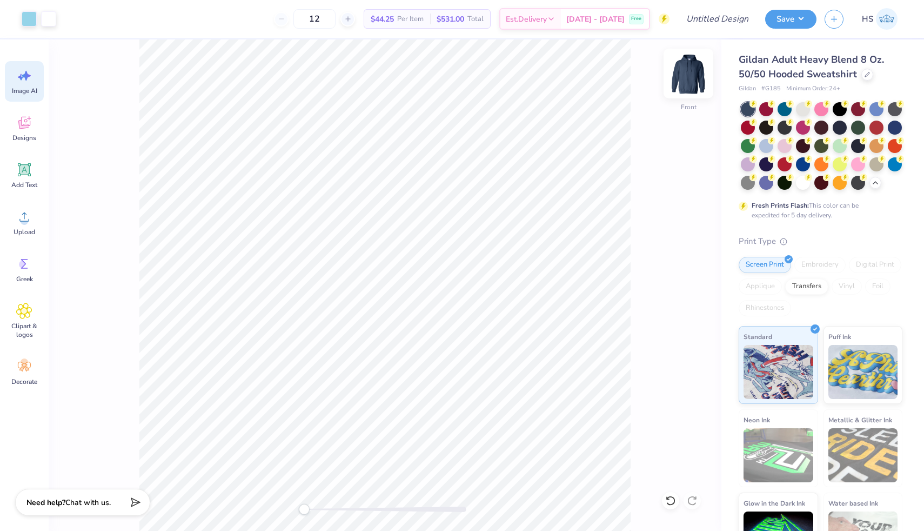
click at [686, 72] on img at bounding box center [688, 73] width 43 height 43
click at [695, 75] on img at bounding box center [688, 73] width 43 height 43
click at [689, 71] on img at bounding box center [688, 73] width 43 height 43
click at [693, 74] on img at bounding box center [688, 73] width 43 height 43
click at [695, 72] on img at bounding box center [688, 73] width 43 height 43
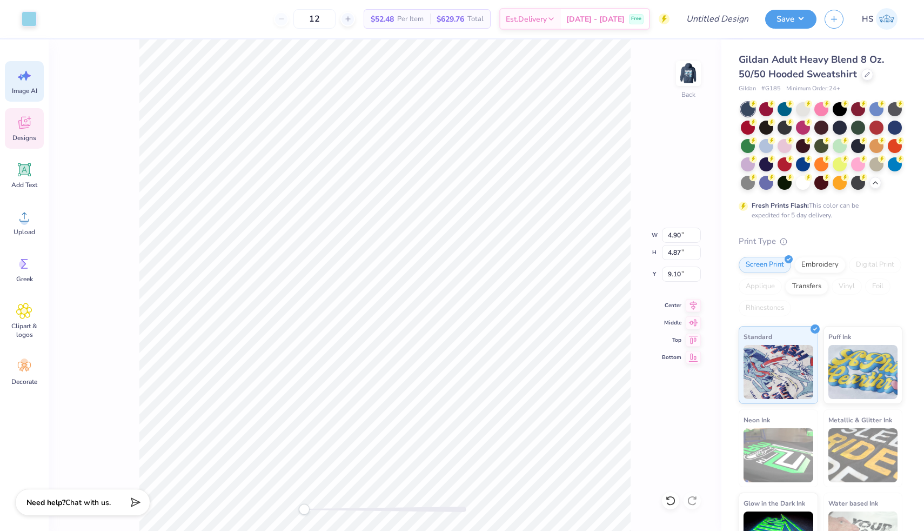
type input "3.66"
type input "3.63"
type input "3.00"
type input "3.27"
type input "3.46"
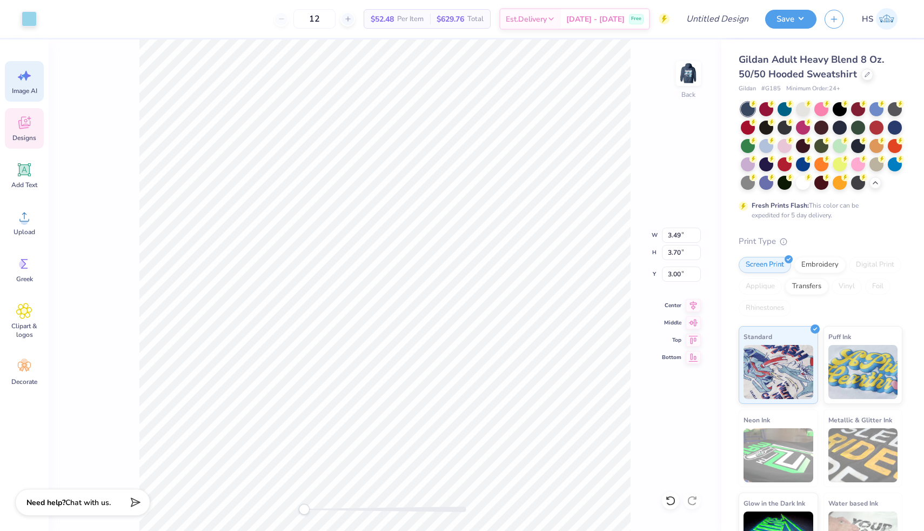
type input "3.11"
click at [30, 88] on span "Image AI" at bounding box center [24, 90] width 25 height 9
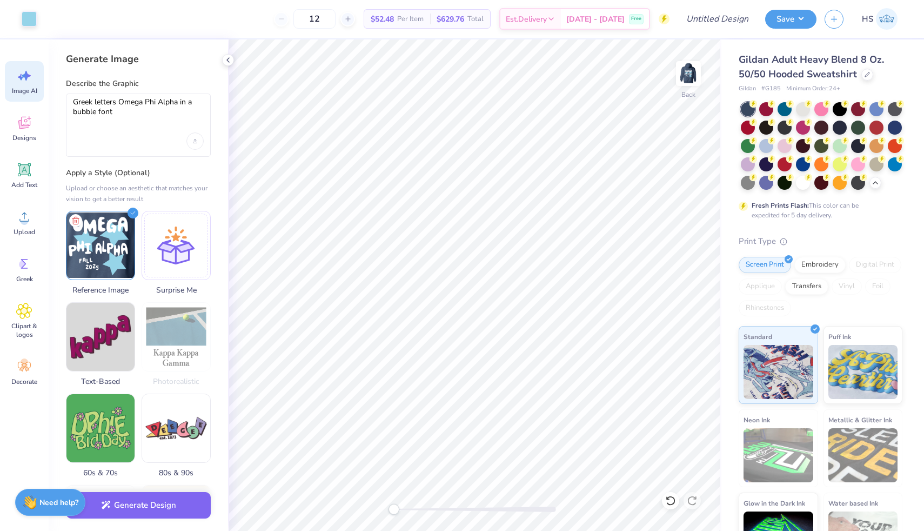
scroll to position [0, 0]
click at [136, 115] on textarea "Greek letters Omega Phi Alpha in a bubble font" at bounding box center [138, 110] width 131 height 27
click at [77, 216] on icon at bounding box center [75, 218] width 5 height 7
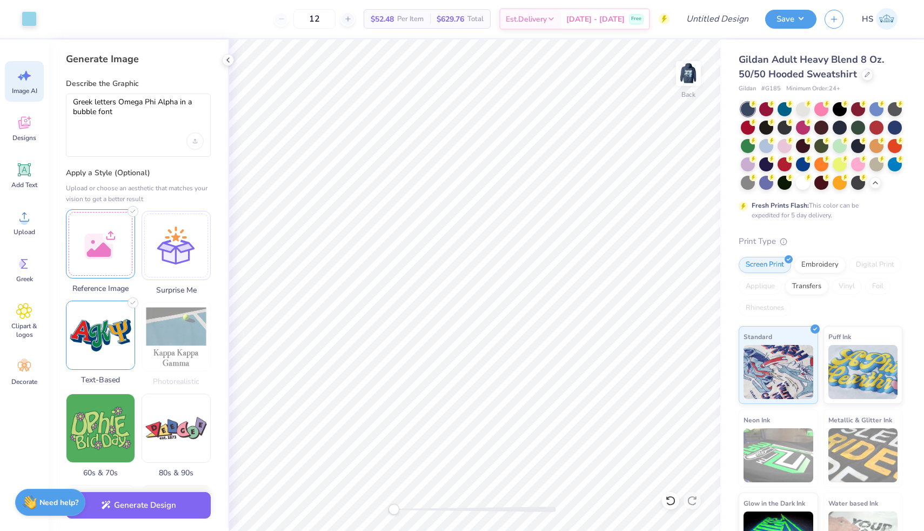
click at [96, 345] on img at bounding box center [100, 335] width 68 height 68
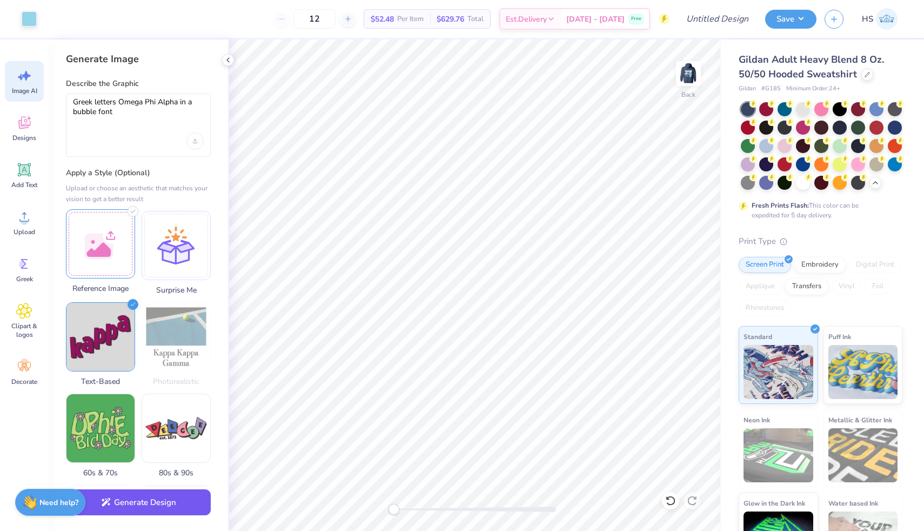
click at [134, 501] on button "Generate Design" at bounding box center [138, 502] width 145 height 26
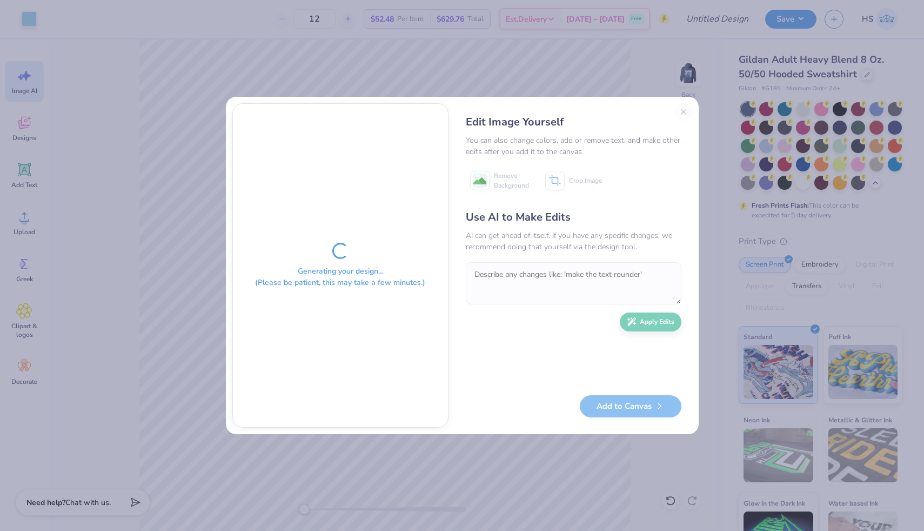
scroll to position [0, 24]
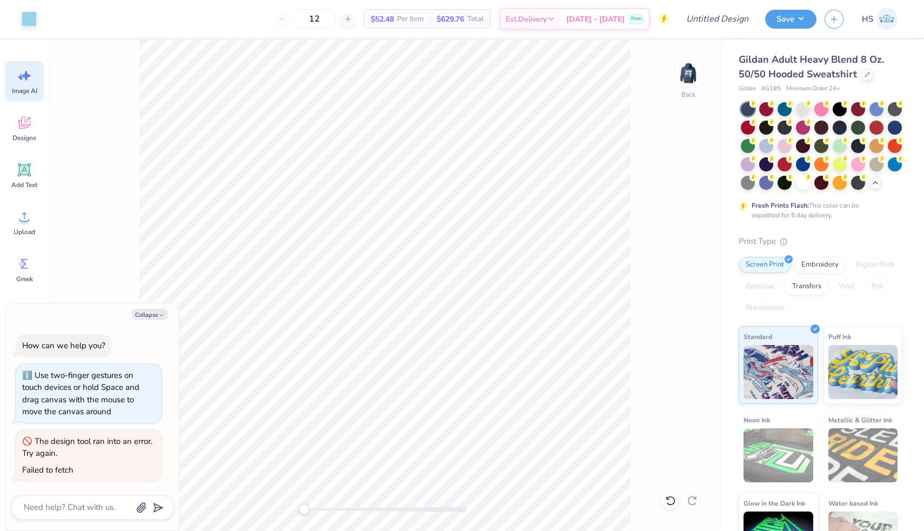
click at [18, 78] on icon at bounding box center [24, 76] width 16 height 16
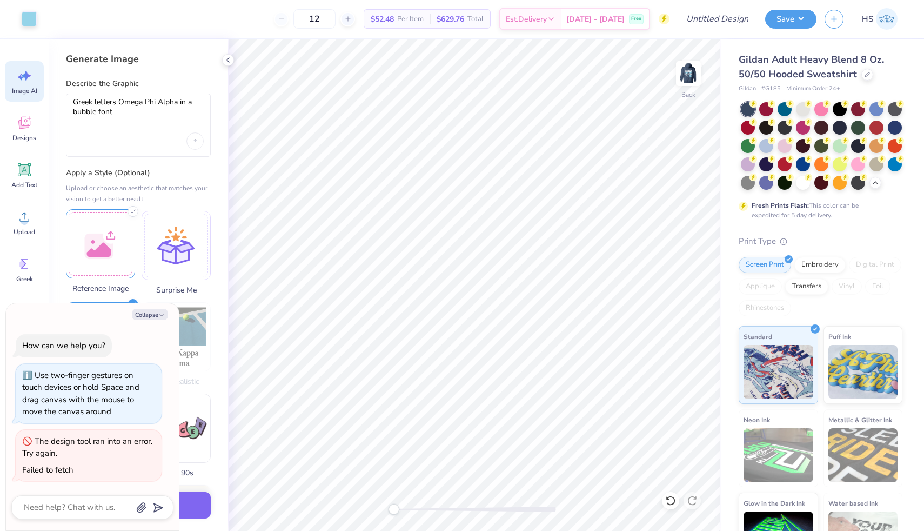
scroll to position [0, 0]
click at [126, 112] on textarea "Greek letters Omega Phi Alpha in a bubble font" at bounding box center [138, 110] width 131 height 27
click at [158, 317] on icon "button" at bounding box center [161, 315] width 6 height 6
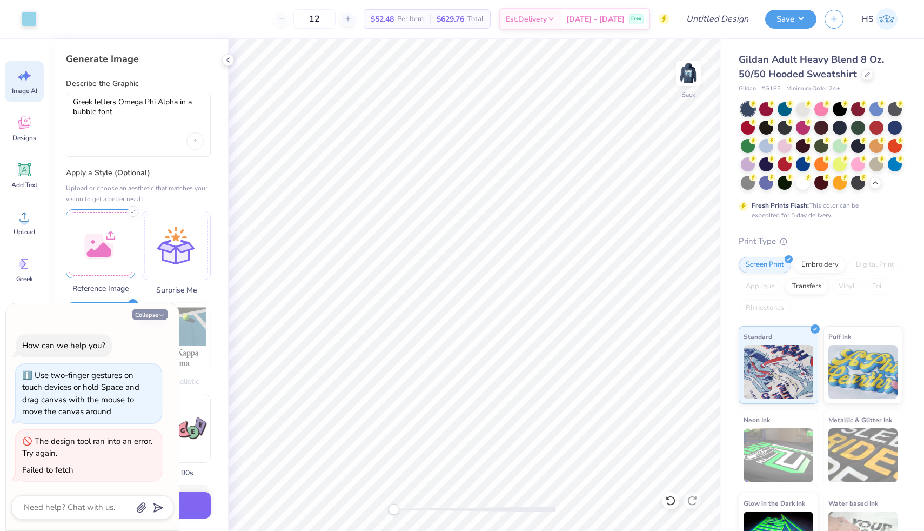
type textarea "x"
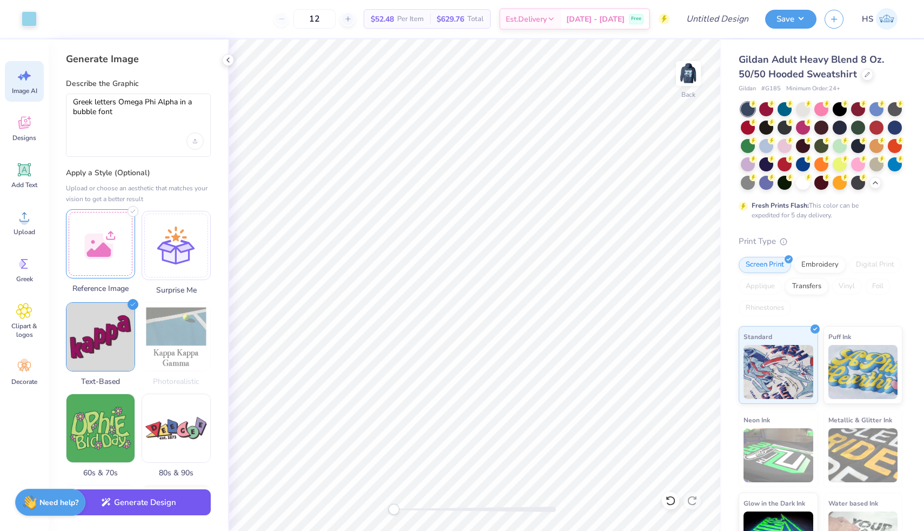
click at [182, 493] on button "Generate Design" at bounding box center [138, 502] width 145 height 26
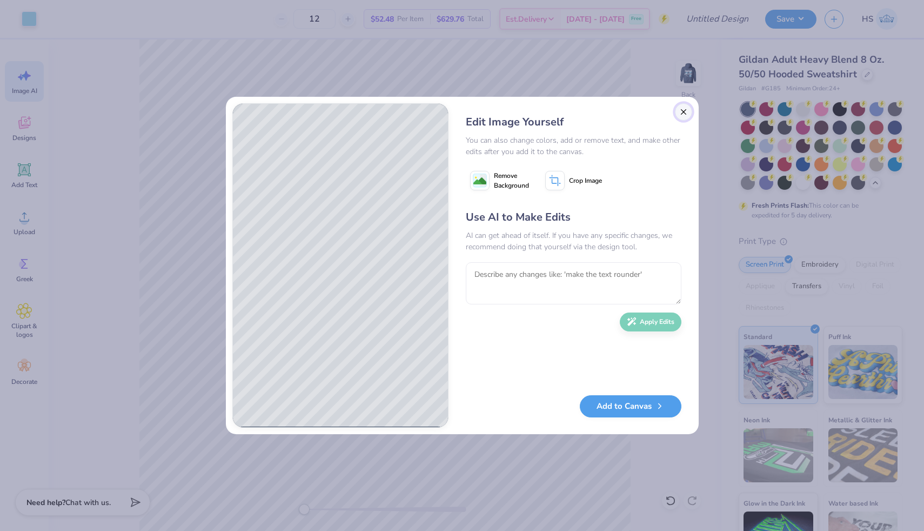
click at [685, 111] on button "Close" at bounding box center [683, 111] width 17 height 17
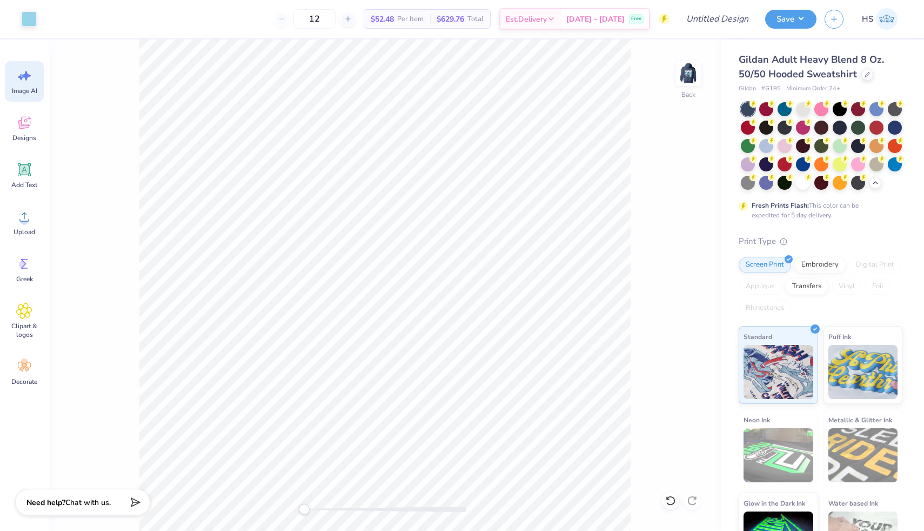
scroll to position [0, 24]
click at [26, 172] on icon at bounding box center [24, 170] width 10 height 10
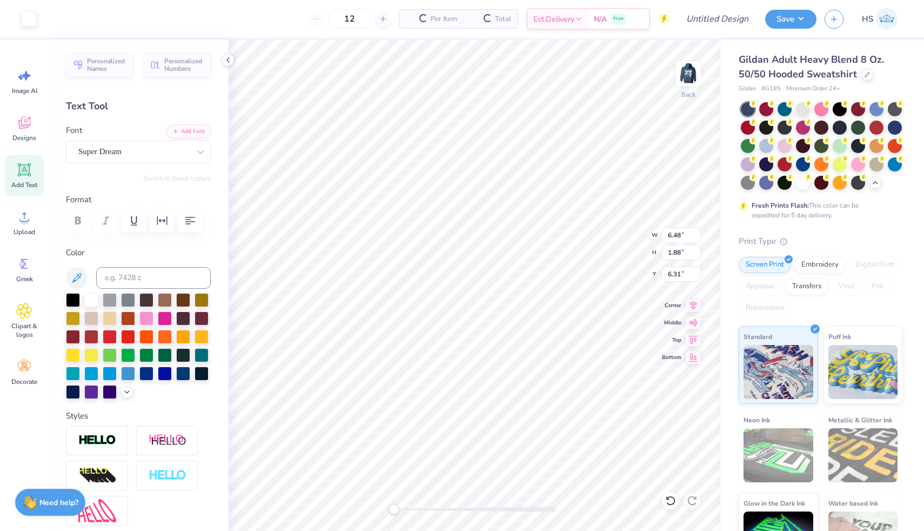
scroll to position [0, 0]
type textarea "OPA"
type input "3.49"
type input "1.46"
type input "3.79"
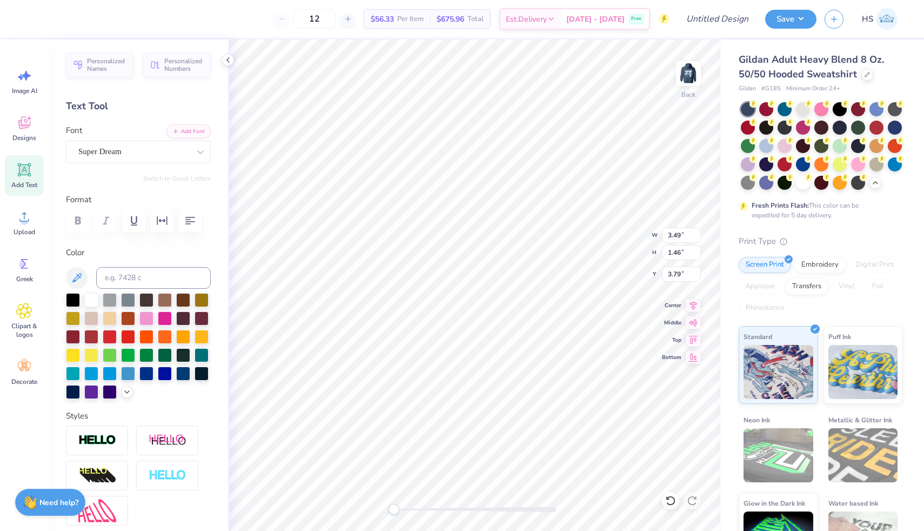
type input "3.16"
type input "1.33"
type input "4.00"
click at [694, 71] on img at bounding box center [688, 73] width 43 height 43
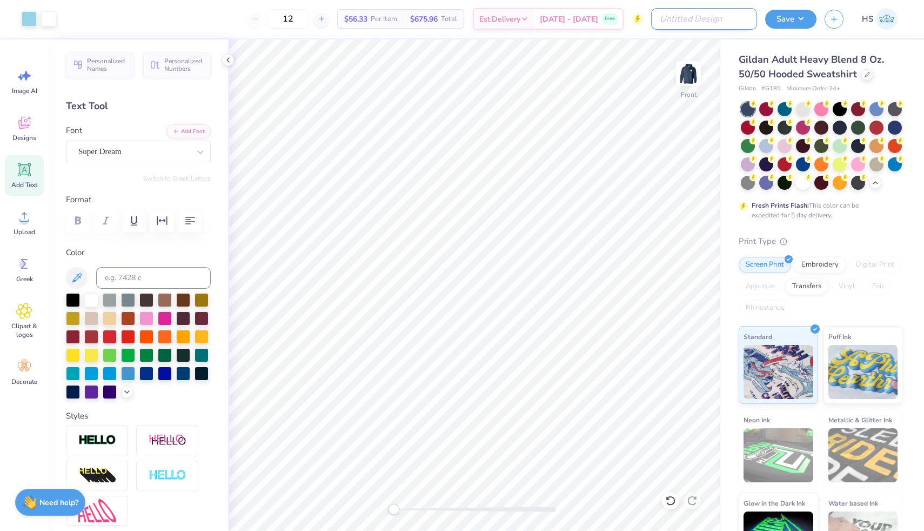
click at [714, 21] on input "Design Title" at bounding box center [704, 19] width 106 height 22
type input "OPA Star Sweatshirt"
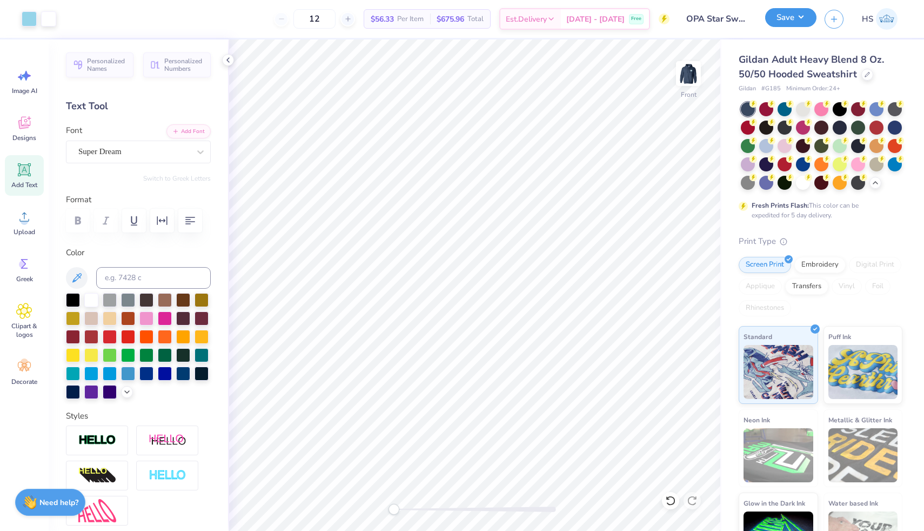
click at [800, 17] on button "Save" at bounding box center [790, 17] width 51 height 19
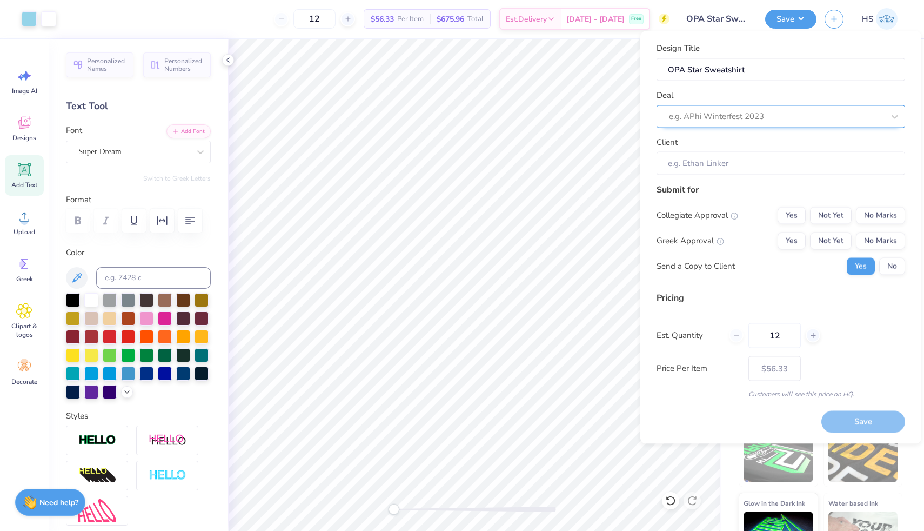
click at [757, 119] on div at bounding box center [776, 116] width 215 height 15
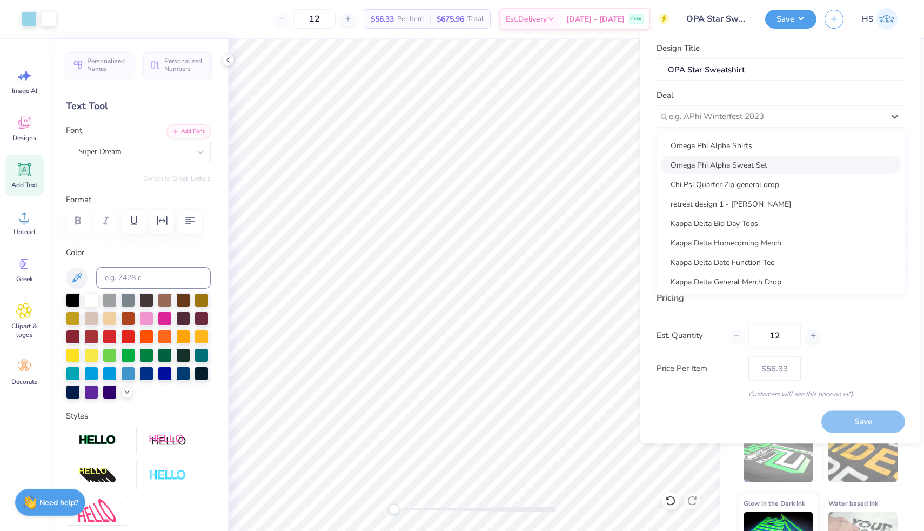
click at [765, 158] on div "Omega Phi Alpha Sweat Set" at bounding box center [781, 165] width 240 height 18
type input "Hannah Serwin"
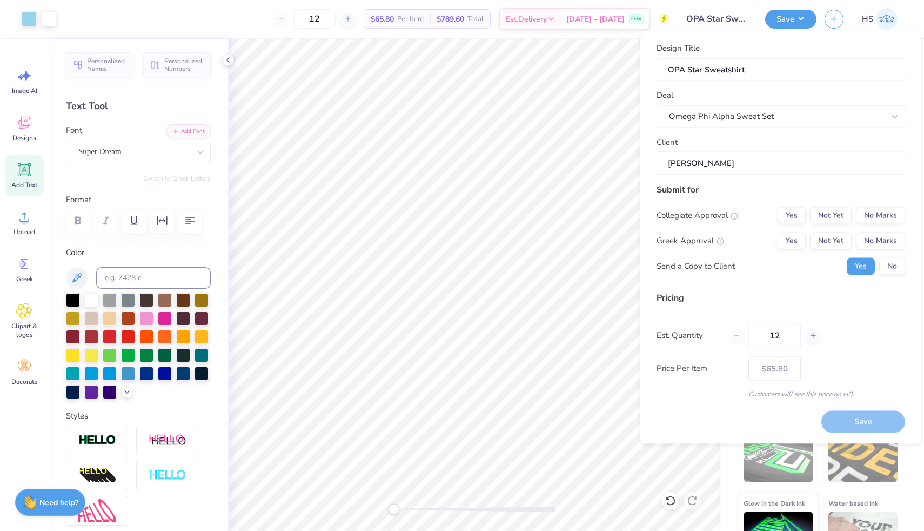
click at [892, 257] on div "Collegiate Approval Yes Not Yet No Marks Greek Approval Yes Not Yet No Marks Se…" at bounding box center [780, 240] width 249 height 68
click at [895, 256] on div "Collegiate Approval Yes Not Yet No Marks Greek Approval Yes Not Yet No Marks Se…" at bounding box center [780, 240] width 249 height 68
click at [895, 257] on button "No" at bounding box center [892, 265] width 26 height 17
click at [797, 239] on button "Yes" at bounding box center [791, 240] width 28 height 17
click at [880, 211] on button "No Marks" at bounding box center [880, 214] width 49 height 17
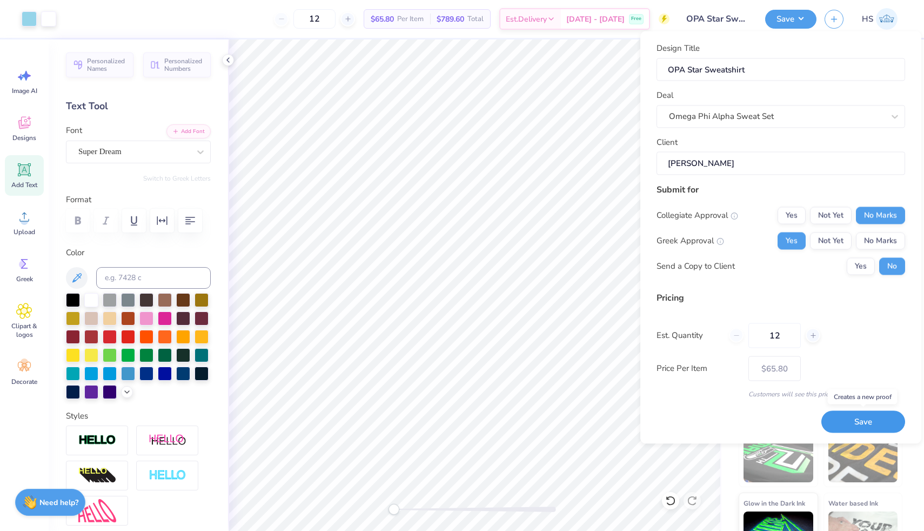
click at [865, 418] on button "Save" at bounding box center [863, 422] width 84 height 22
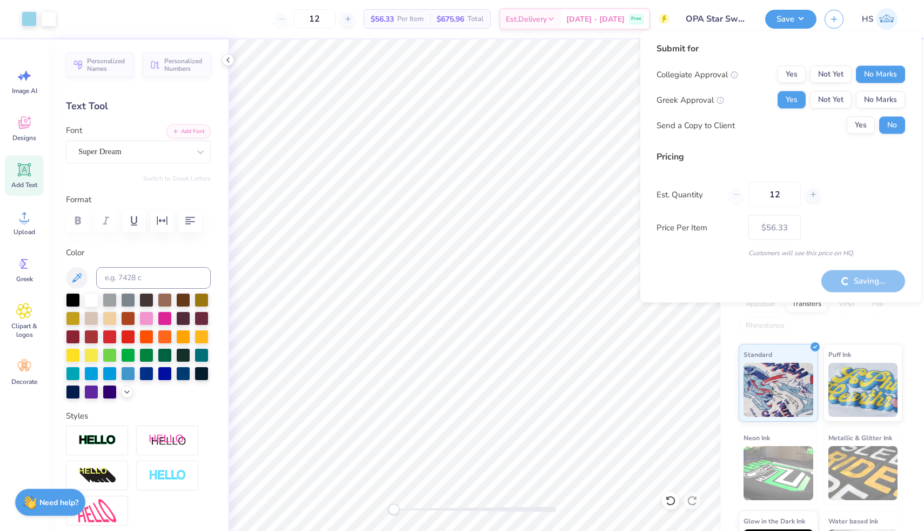
type input "– –"
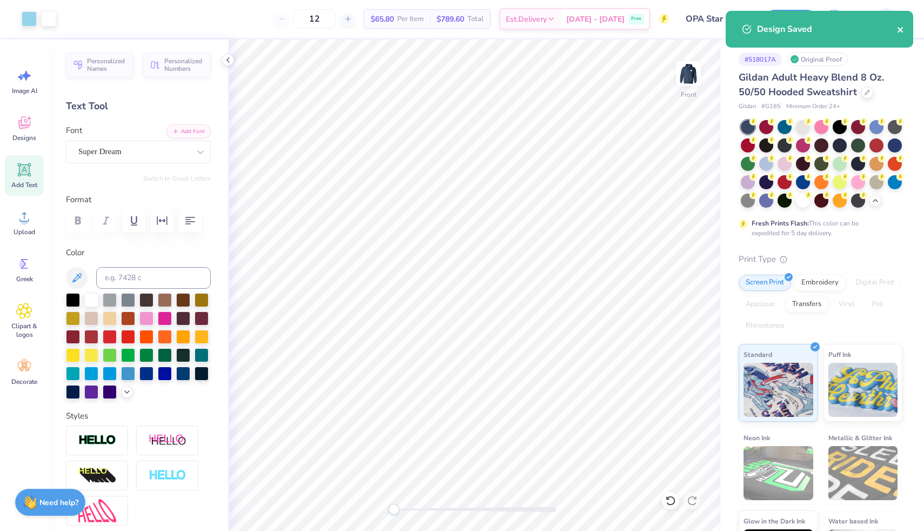
click at [901, 24] on button "close" at bounding box center [901, 29] width 8 height 13
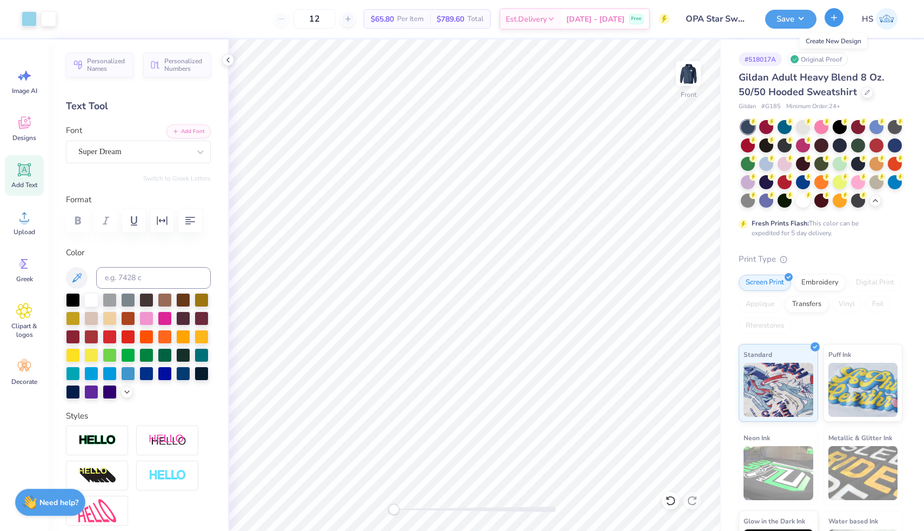
click at [835, 15] on icon "button" at bounding box center [833, 17] width 9 height 9
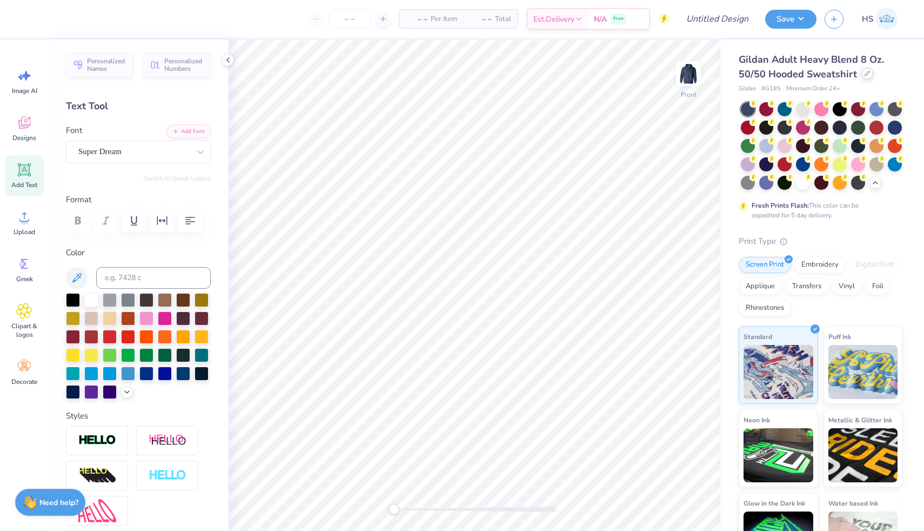
click at [868, 77] on div at bounding box center [867, 74] width 12 height 12
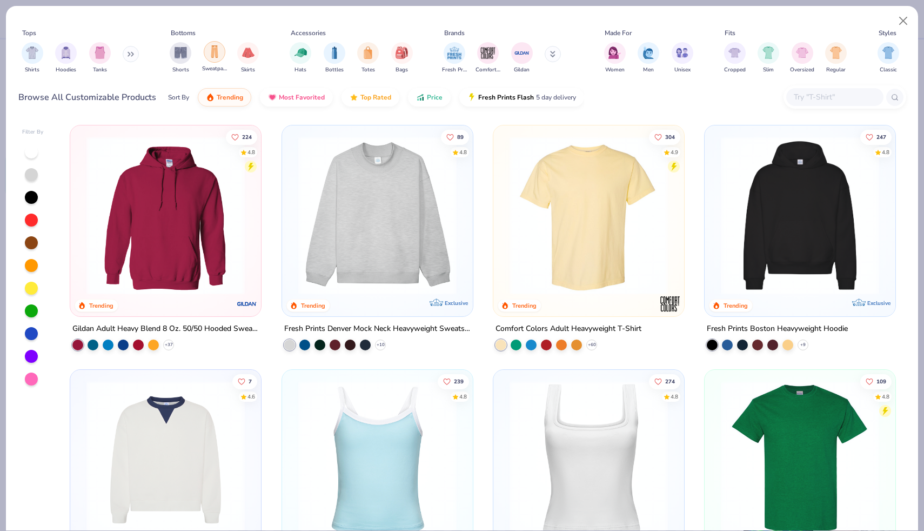
click at [218, 57] on img "filter for Sweatpants" at bounding box center [215, 51] width 12 height 12
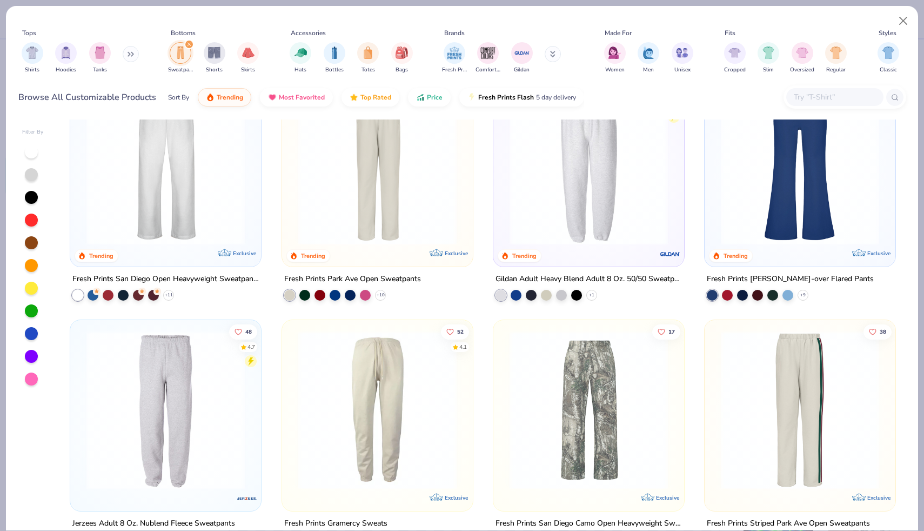
scroll to position [43, 0]
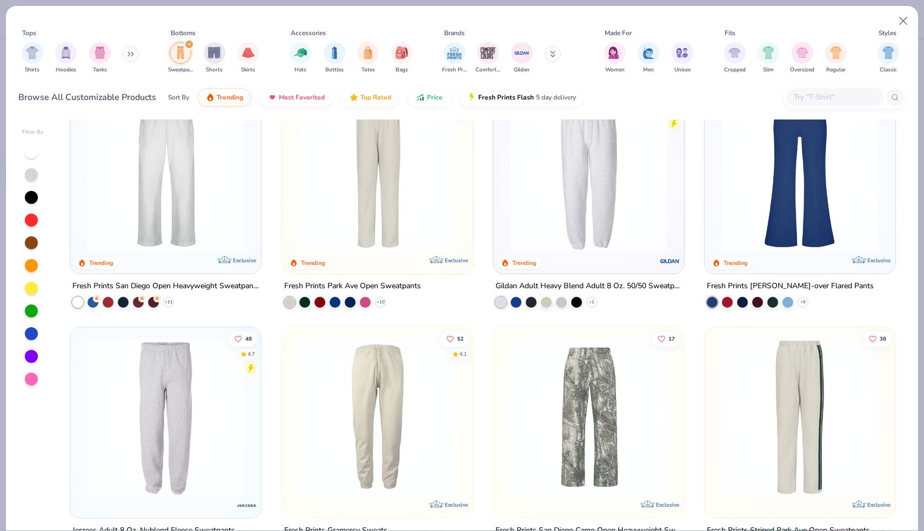
click at [561, 175] on img at bounding box center [588, 172] width 169 height 158
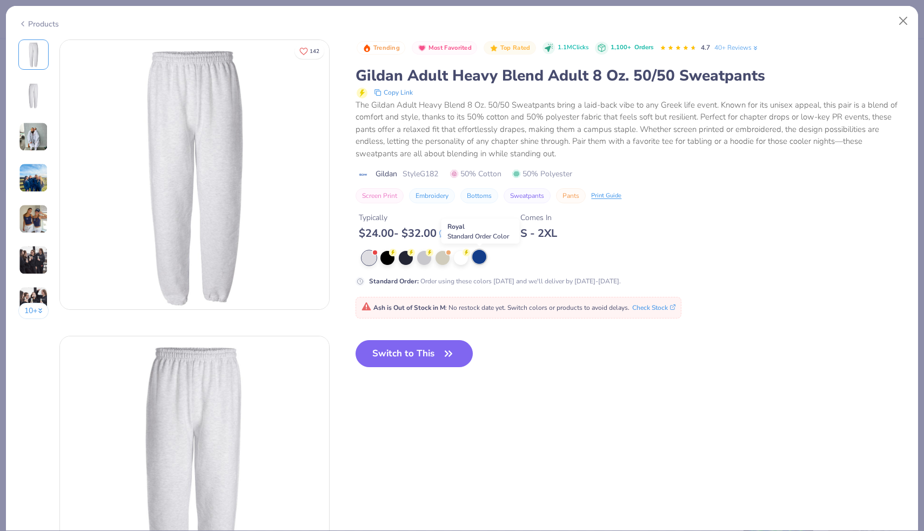
click at [486, 257] on div at bounding box center [479, 257] width 14 height 14
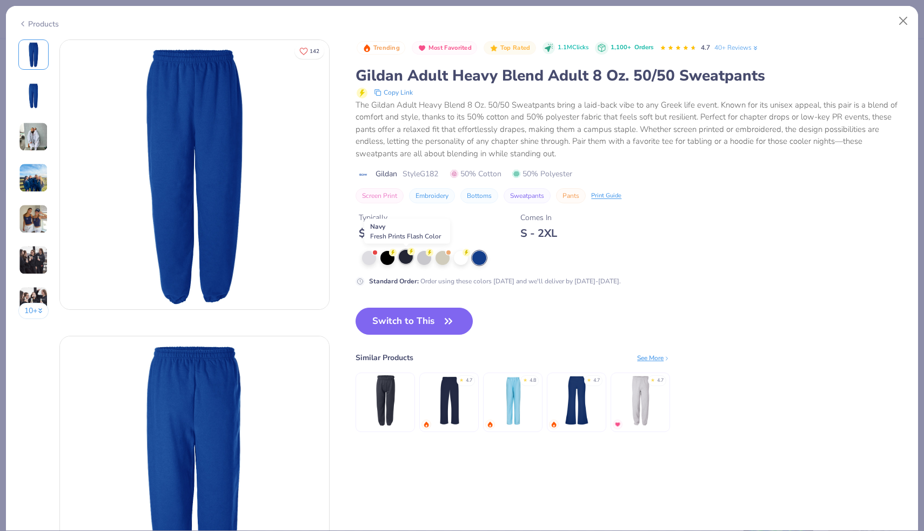
click at [405, 255] on div at bounding box center [406, 257] width 14 height 14
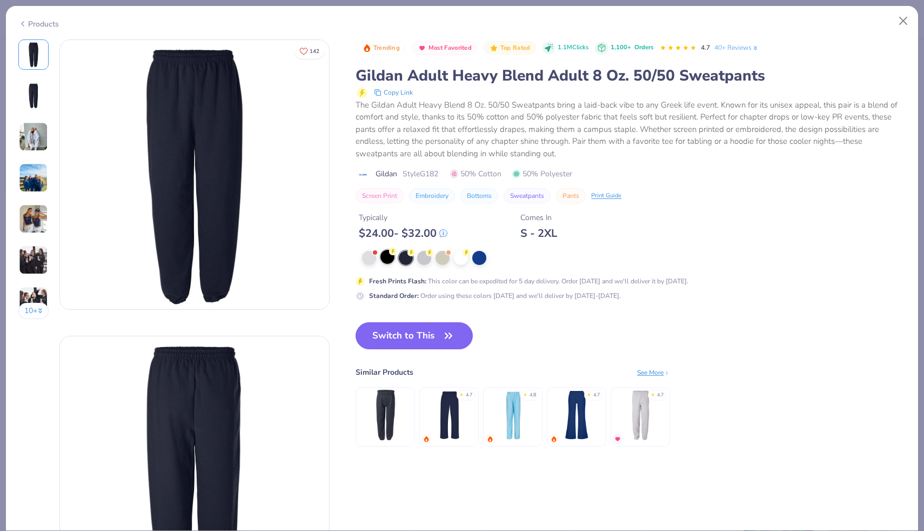
click at [382, 260] on div at bounding box center [387, 257] width 14 height 14
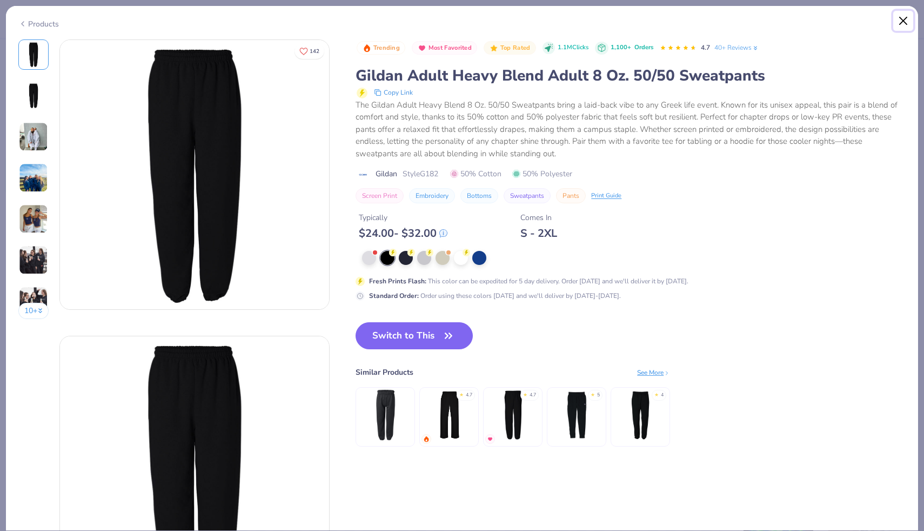
click at [907, 24] on button "Close" at bounding box center [903, 21] width 21 height 21
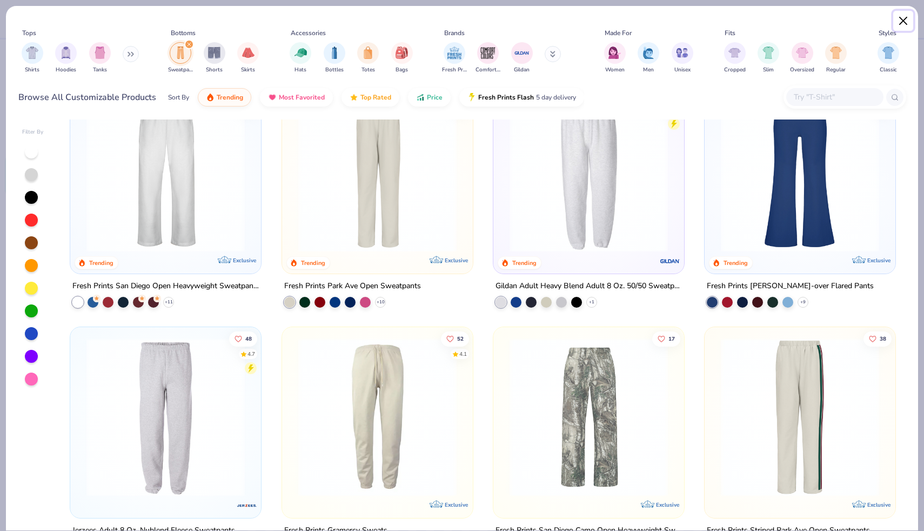
click at [903, 20] on button "Close" at bounding box center [903, 21] width 21 height 21
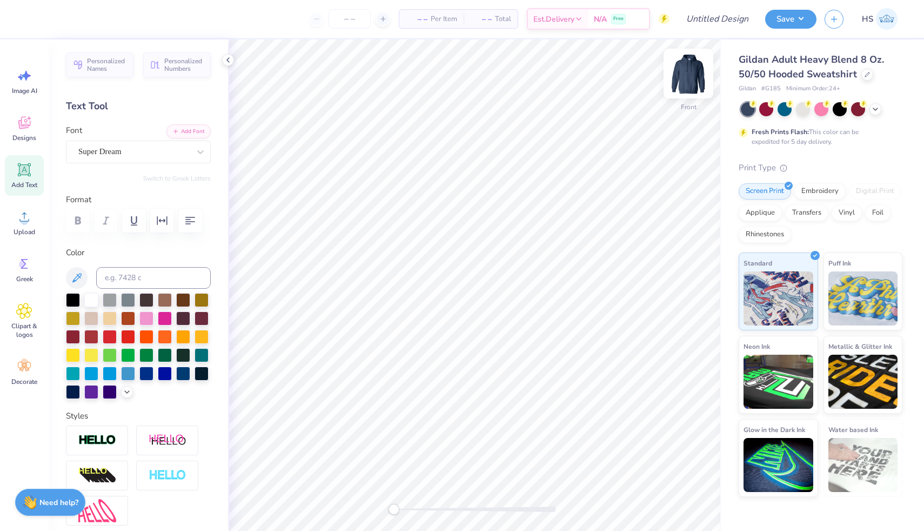
click at [692, 75] on img at bounding box center [688, 73] width 43 height 43
click at [876, 110] on icon at bounding box center [875, 108] width 9 height 9
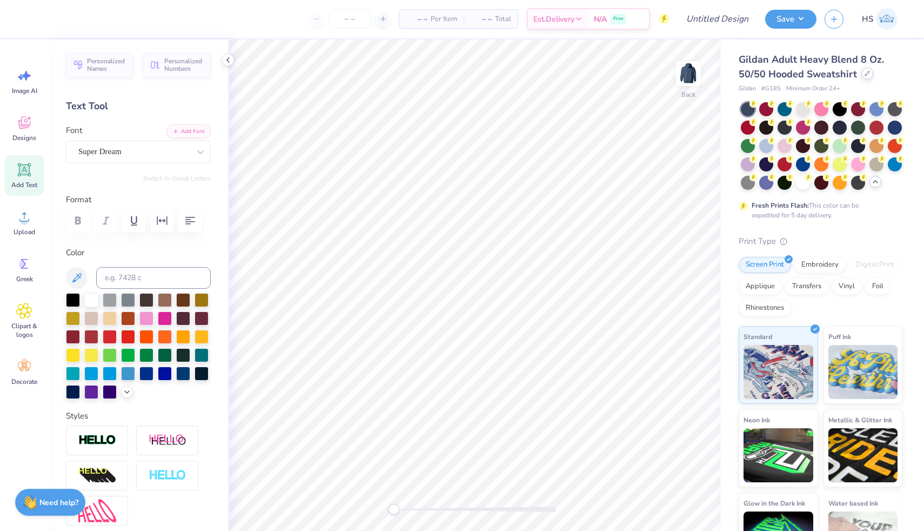
click at [862, 77] on div at bounding box center [867, 74] width 12 height 12
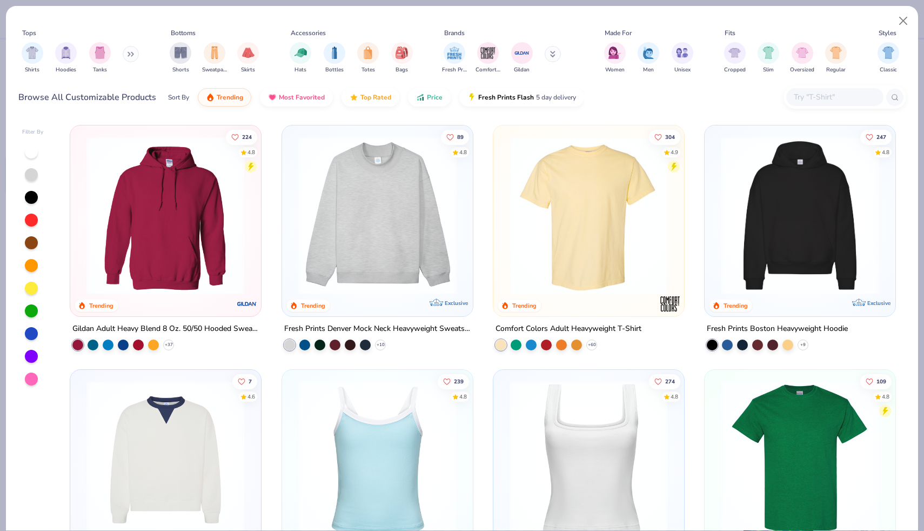
click at [132, 50] on button at bounding box center [131, 54] width 16 height 16
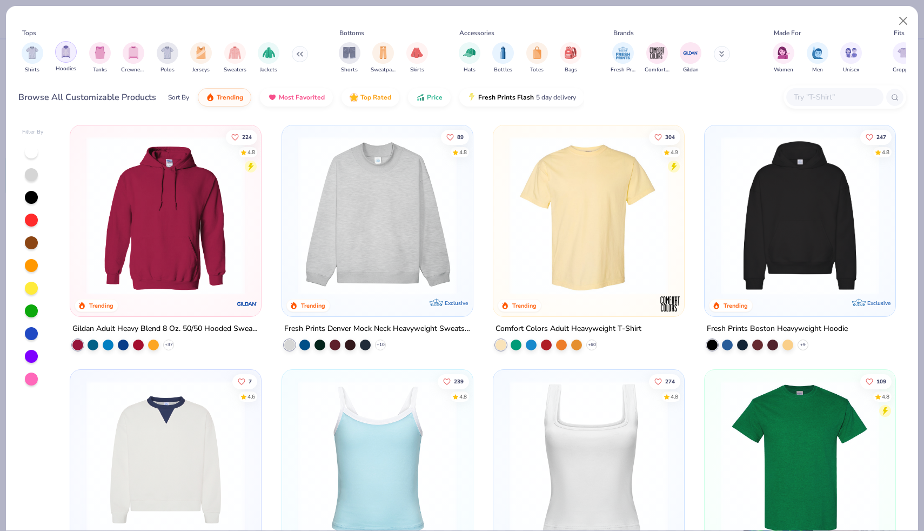
click at [56, 56] on div "Hoodies" at bounding box center [66, 57] width 22 height 32
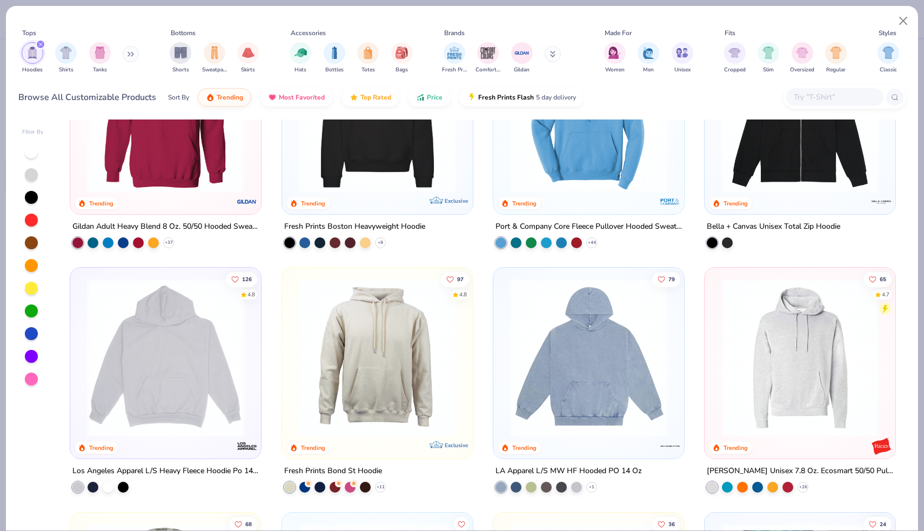
scroll to position [105, 0]
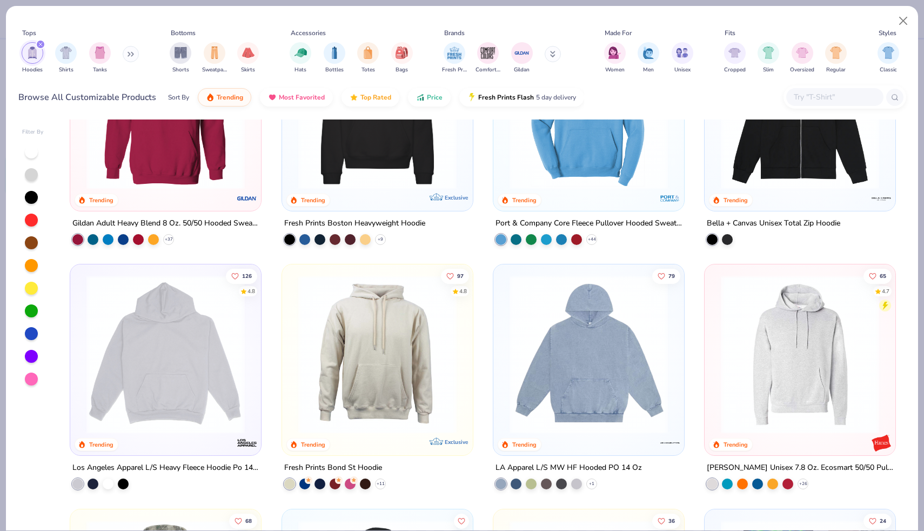
click at [368, 130] on img at bounding box center [377, 110] width 169 height 158
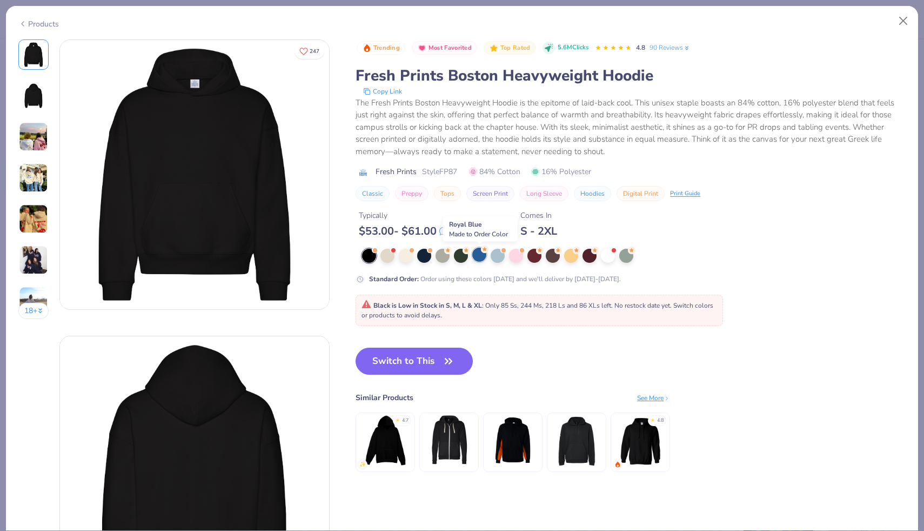
click at [479, 259] on div at bounding box center [479, 254] width 14 height 14
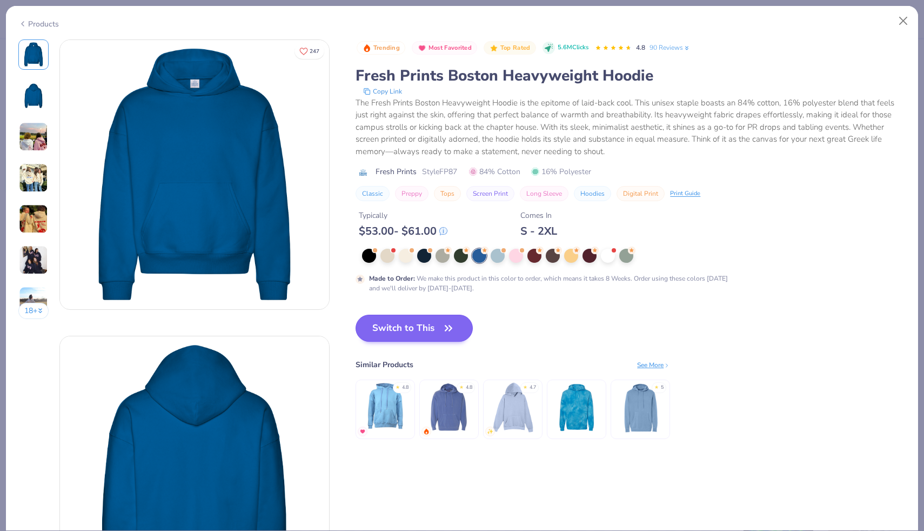
click at [431, 326] on button "Switch to This" at bounding box center [413, 327] width 117 height 27
type textarea "x"
type input "50"
click at [431, 326] on button "Switch to This" at bounding box center [413, 327] width 117 height 27
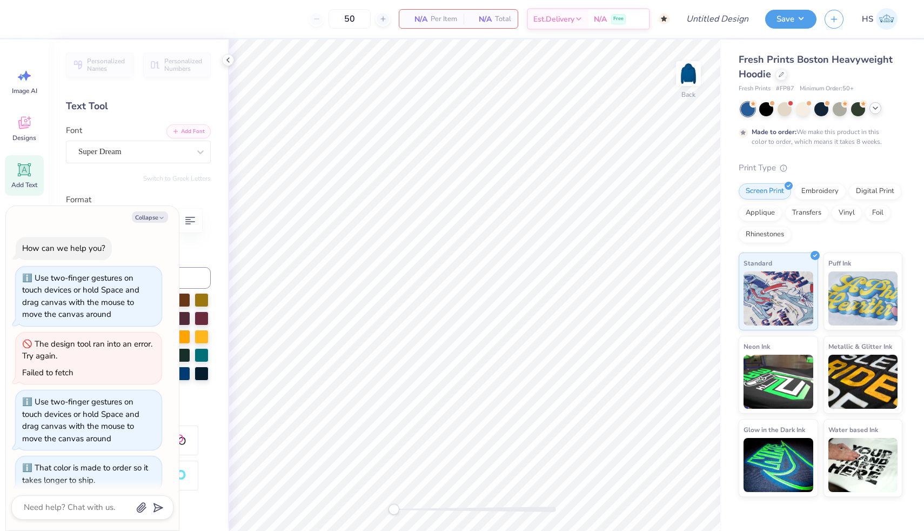
scroll to position [58, 0]
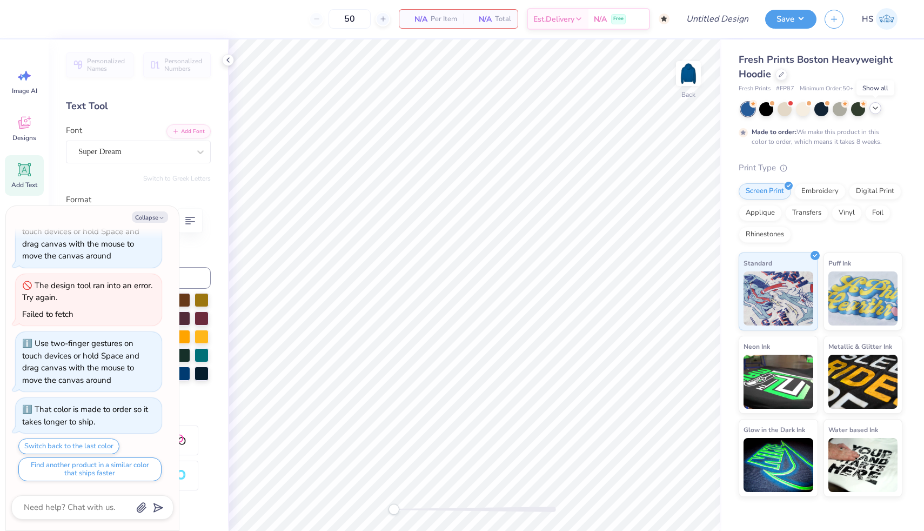
click at [879, 111] on icon at bounding box center [875, 108] width 9 height 9
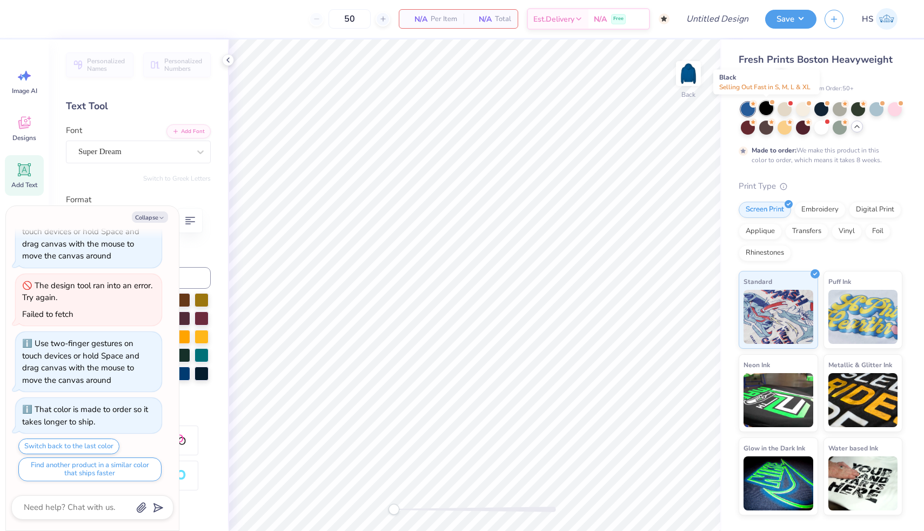
click at [768, 109] on div at bounding box center [766, 108] width 14 height 14
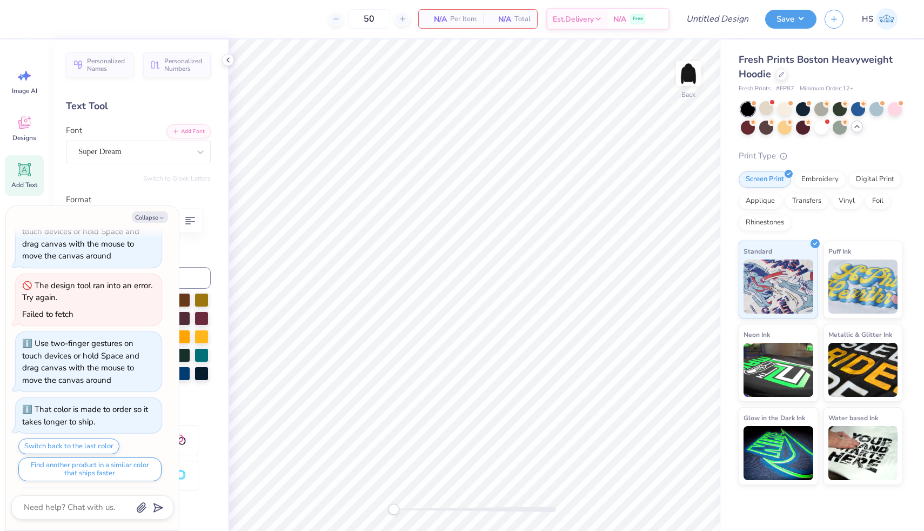
scroll to position [507, 0]
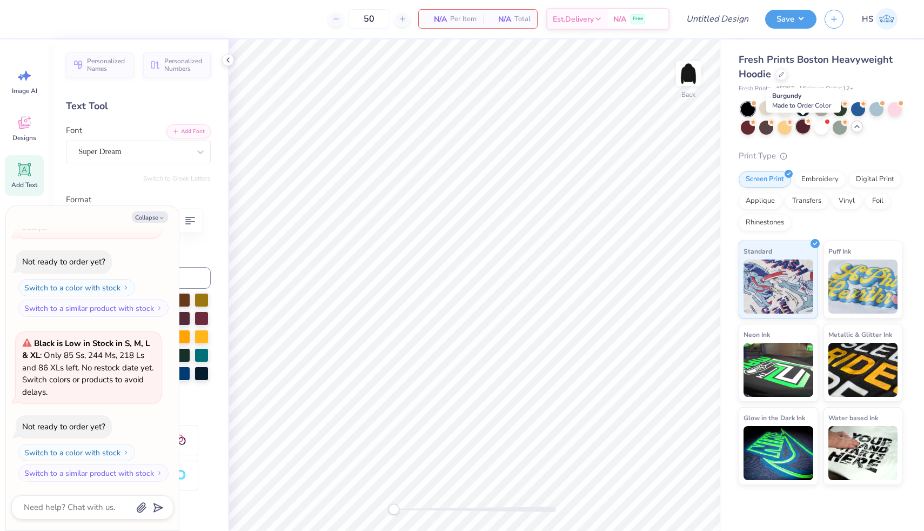
click at [805, 127] on div at bounding box center [803, 126] width 14 height 14
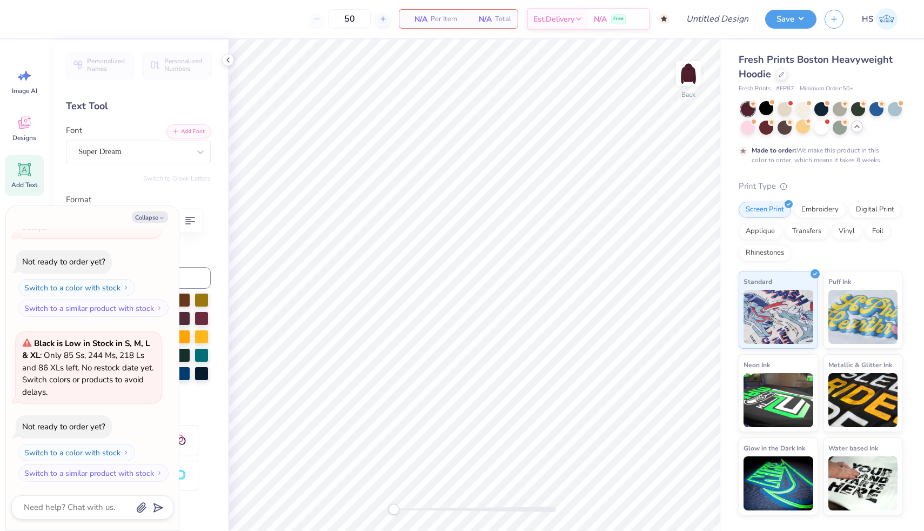
scroll to position [663, 0]
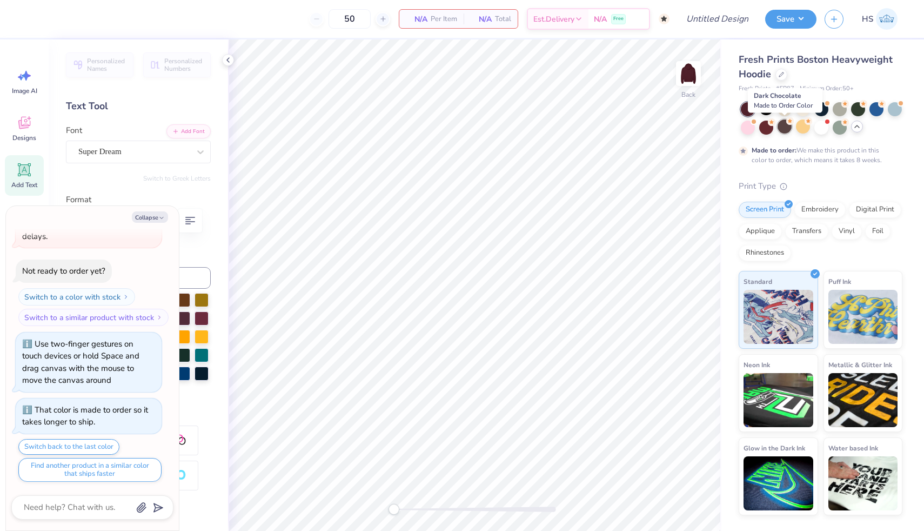
click at [787, 129] on div at bounding box center [784, 126] width 14 height 14
click at [145, 218] on button "Collapse" at bounding box center [150, 216] width 36 height 11
type textarea "x"
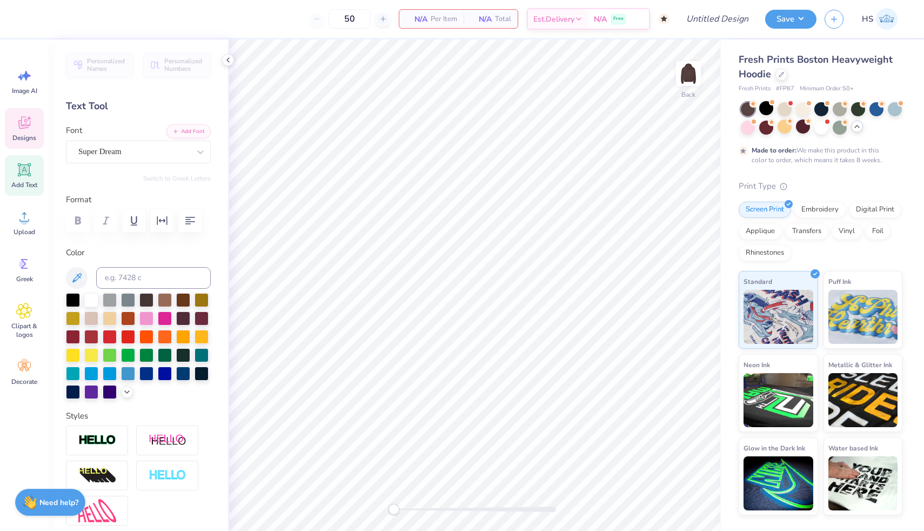
click at [31, 135] on span "Designs" at bounding box center [24, 137] width 24 height 9
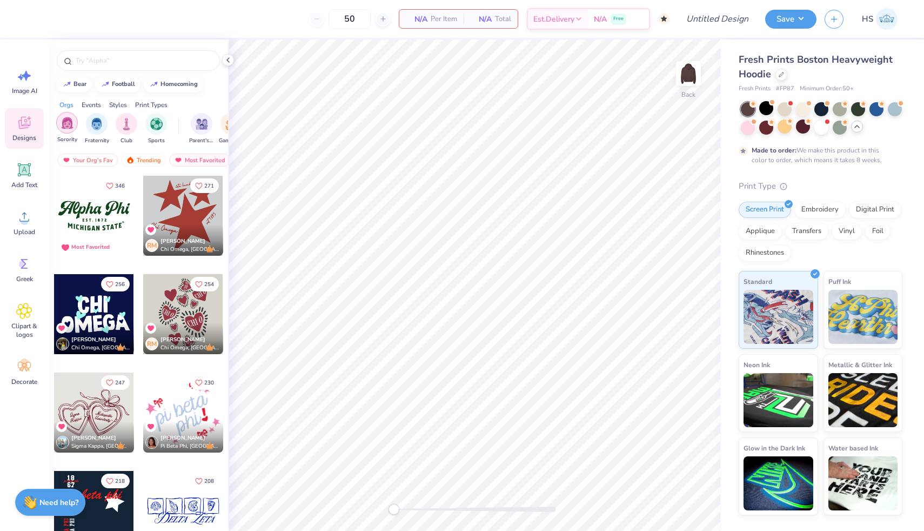
click at [60, 125] on div "filter for Sorority" at bounding box center [67, 123] width 22 height 22
click at [99, 108] on div "Events" at bounding box center [91, 105] width 19 height 10
click at [831, 213] on div "Embroidery" at bounding box center [819, 208] width 51 height 16
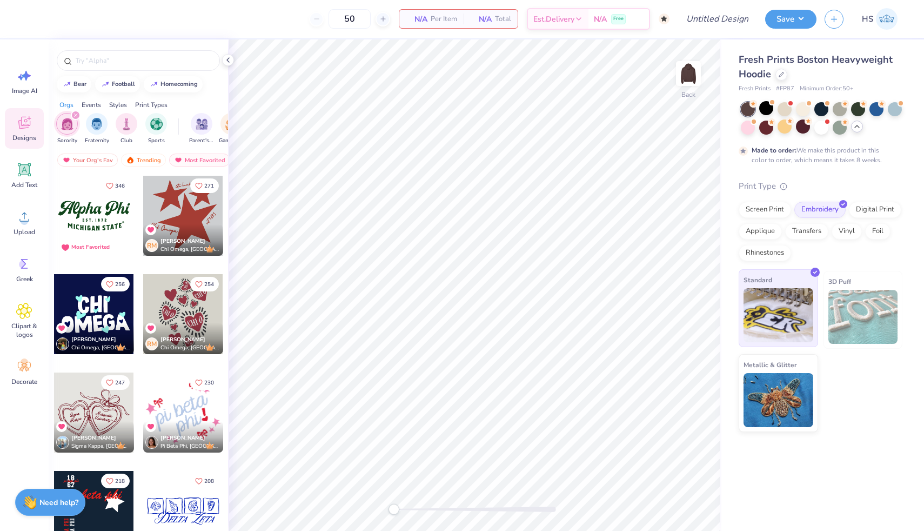
click at [779, 299] on img at bounding box center [778, 315] width 70 height 54
click at [150, 103] on div "Print Types" at bounding box center [151, 105] width 32 height 10
click at [69, 125] on img "filter for Embroidery" at bounding box center [67, 123] width 12 height 12
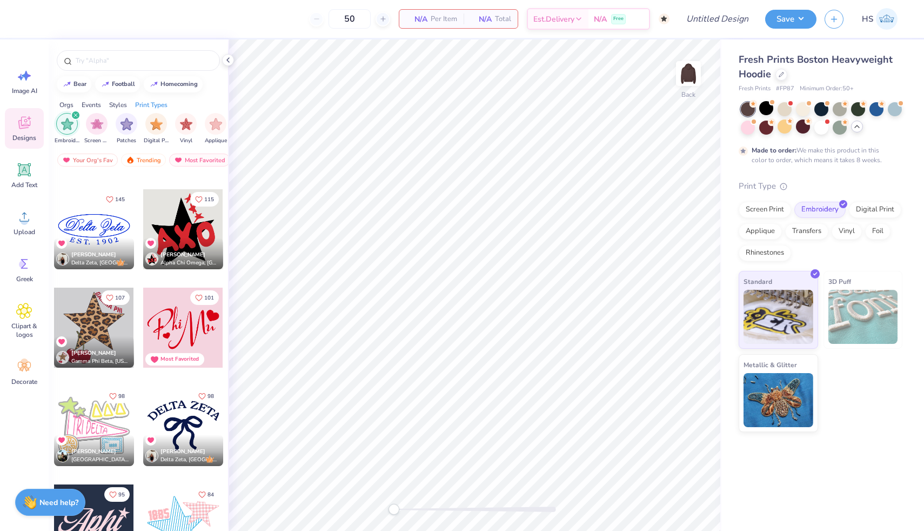
scroll to position [284, 0]
